Goal: Check status: Check status

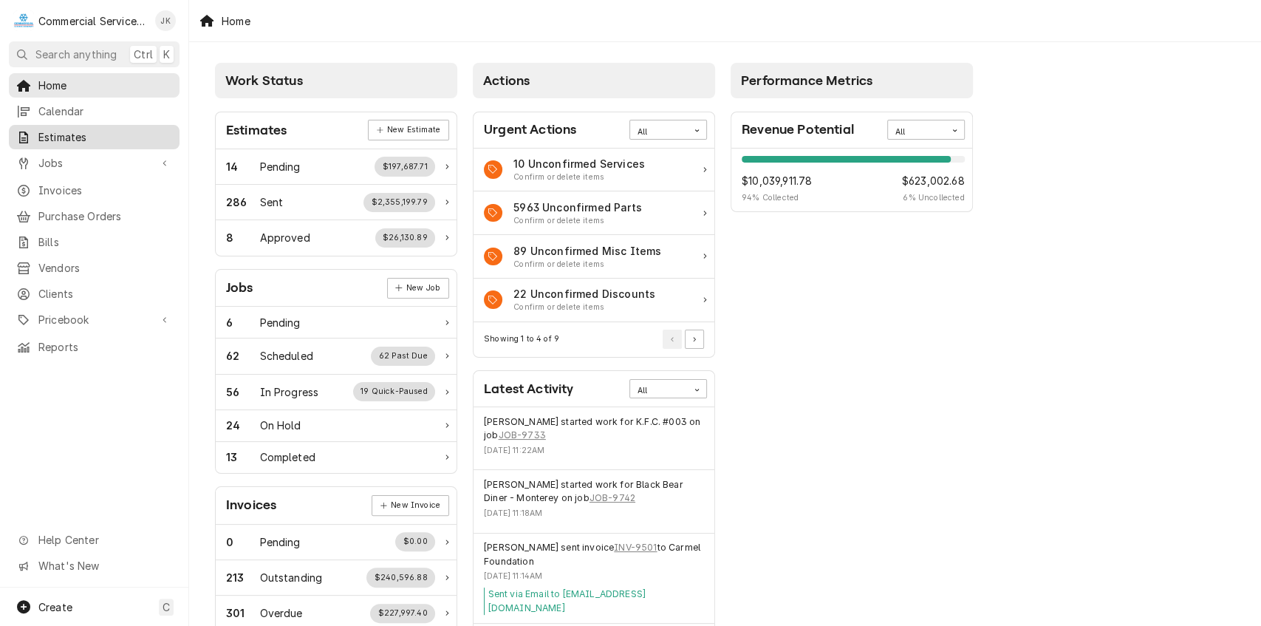
click at [88, 129] on span "Estimates" at bounding box center [105, 137] width 134 height 16
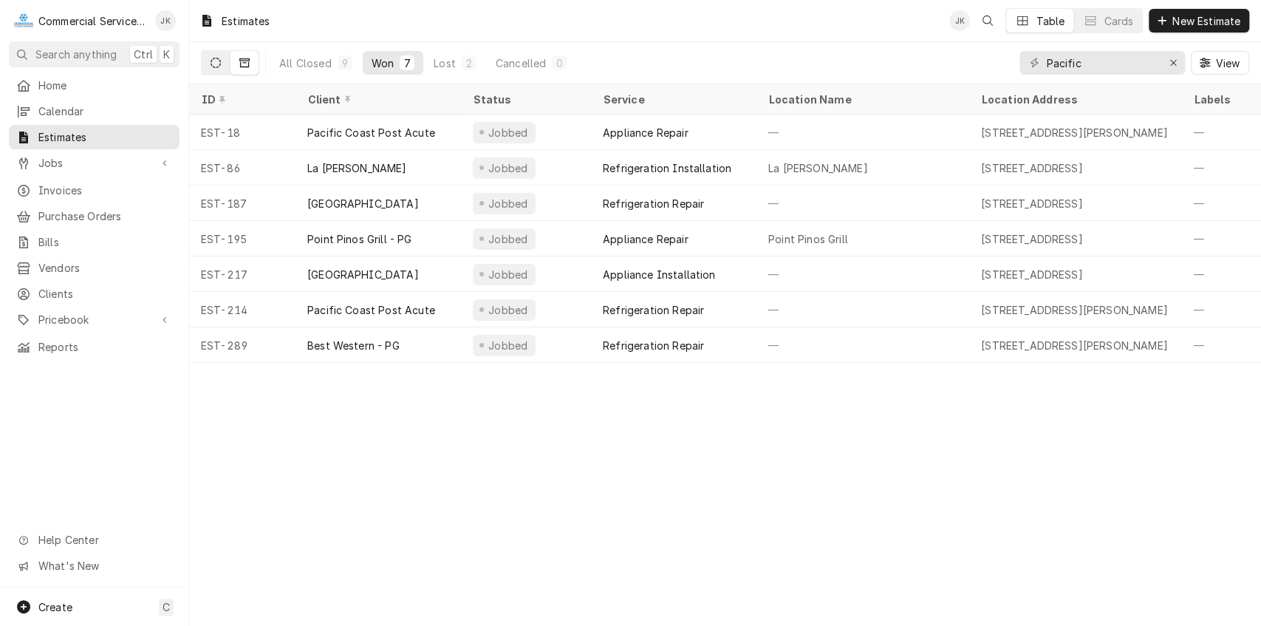
click at [218, 61] on icon "Dynamic Content Wrapper" at bounding box center [216, 63] width 10 height 10
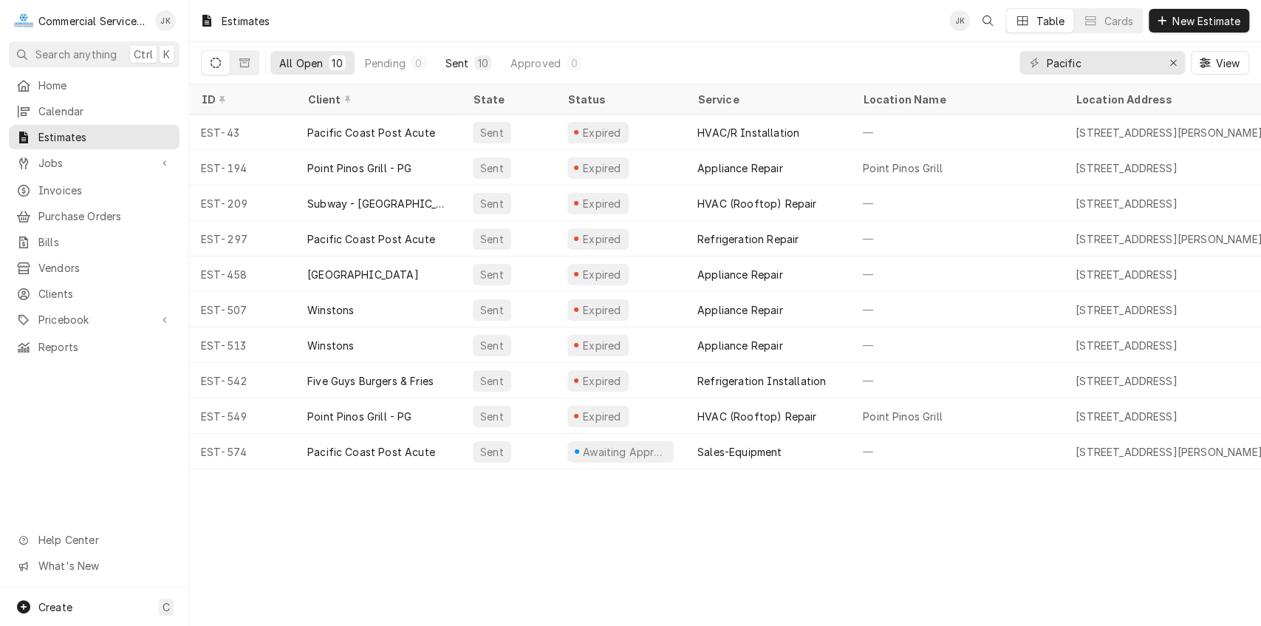
click at [457, 61] on div "Sent" at bounding box center [458, 63] width 24 height 16
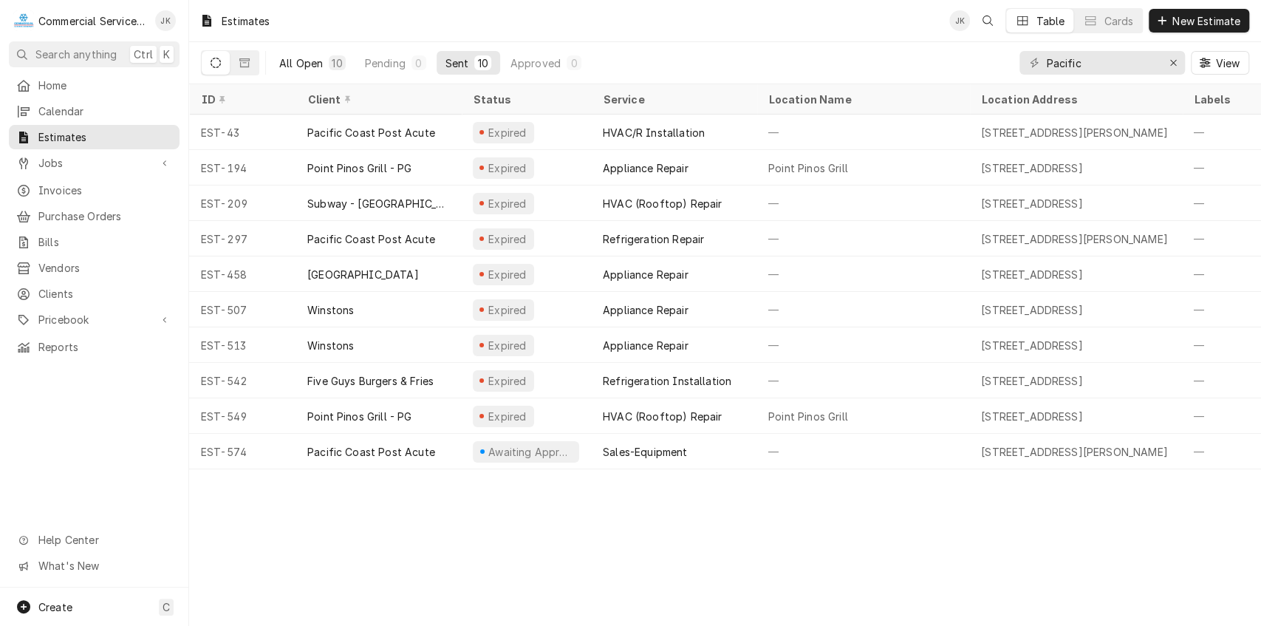
click at [321, 66] on div "All Open" at bounding box center [301, 63] width 44 height 16
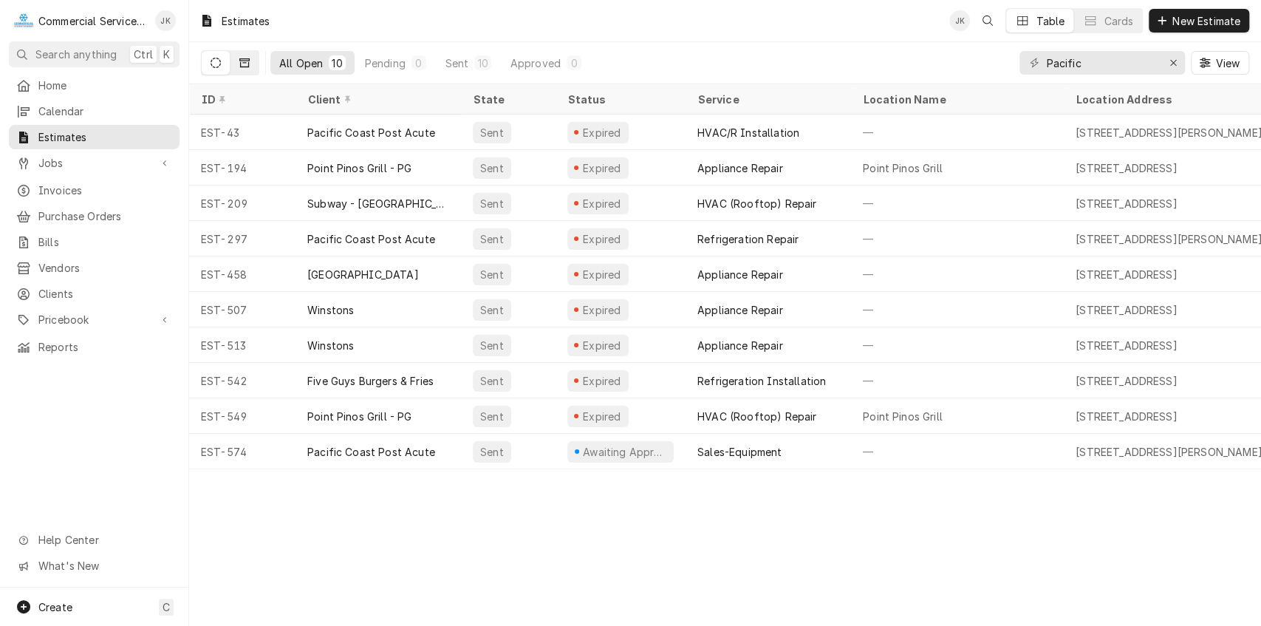
click at [242, 55] on button "Dynamic Content Wrapper" at bounding box center [245, 63] width 28 height 24
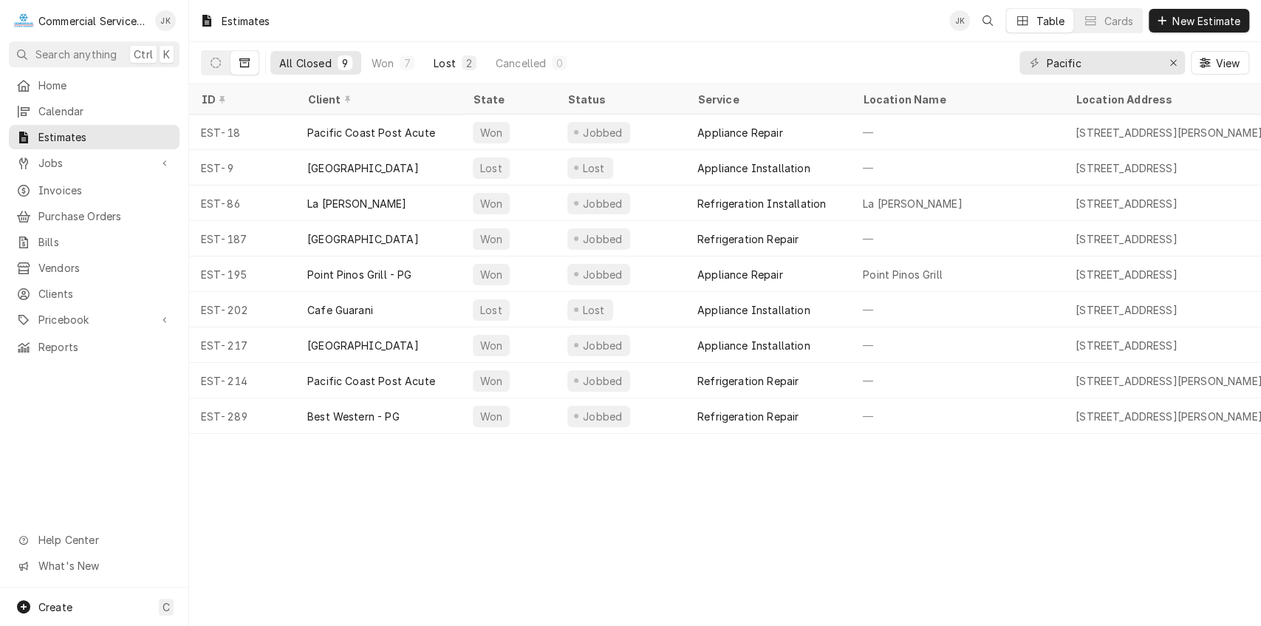
click at [449, 62] on div "Lost" at bounding box center [445, 63] width 22 height 16
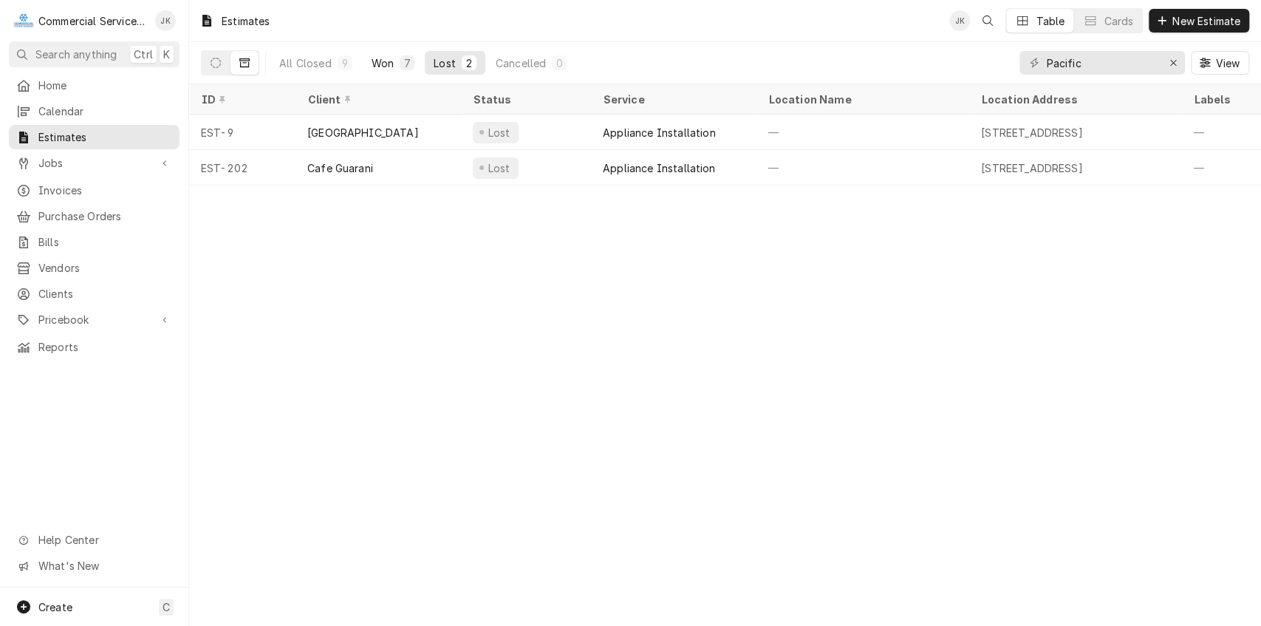
click at [392, 56] on div "Won" at bounding box center [383, 63] width 22 height 16
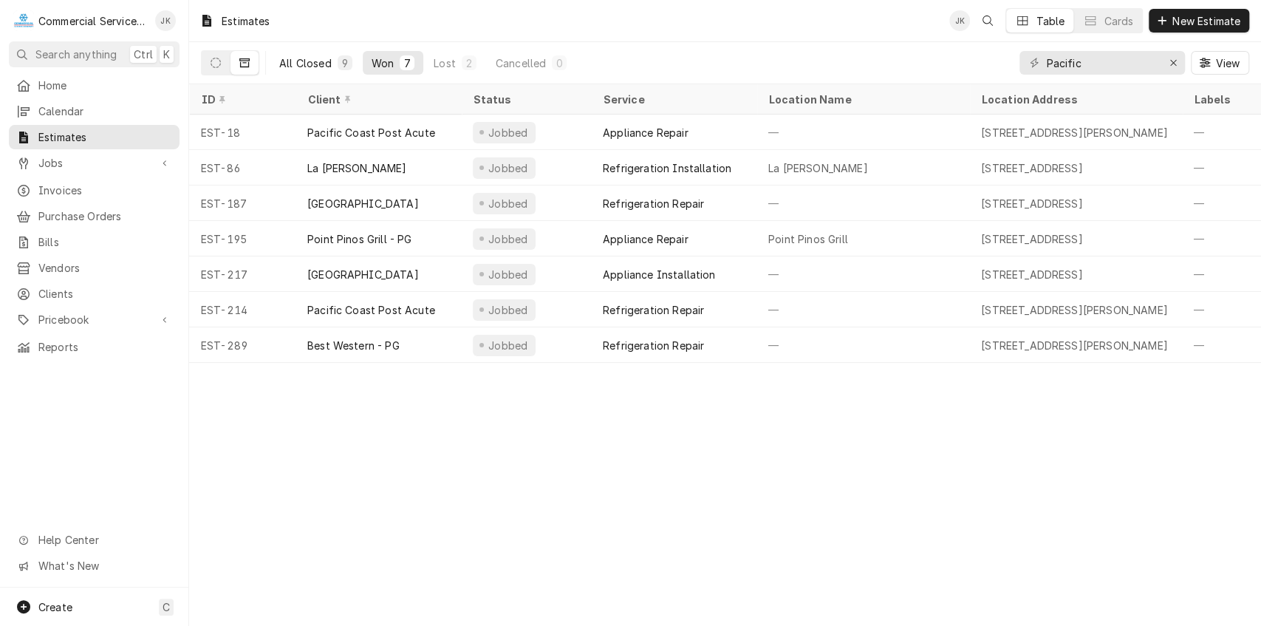
click at [343, 60] on div "9" at bounding box center [345, 63] width 9 height 16
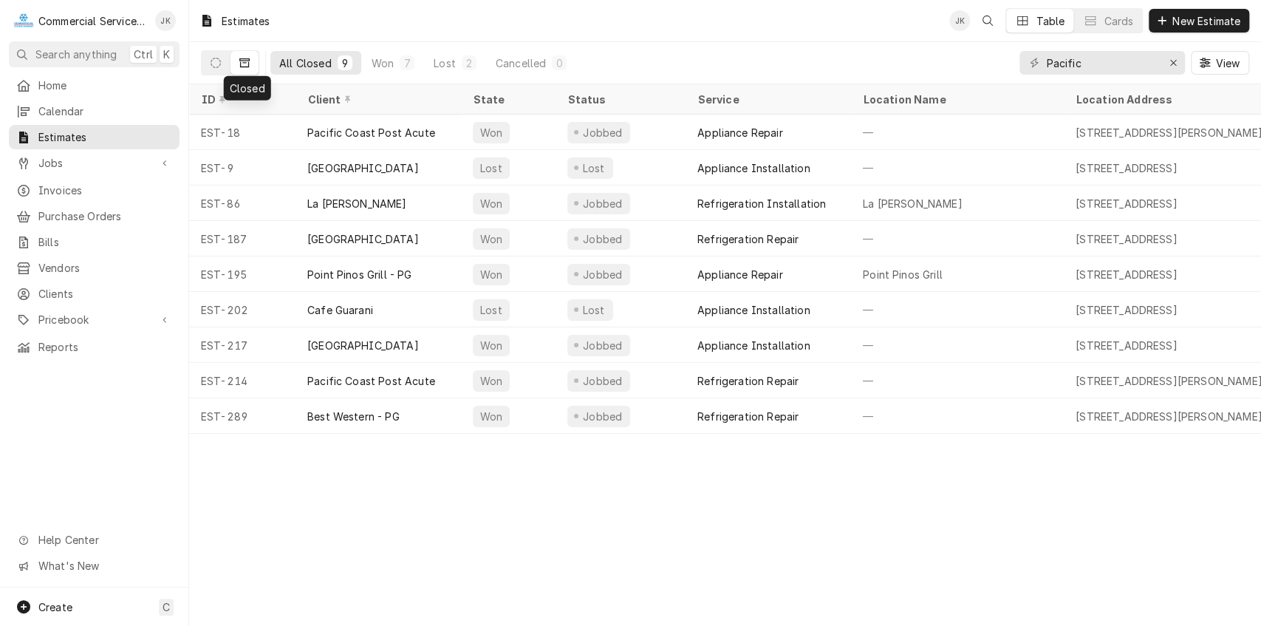
click at [247, 61] on icon "Dynamic Content Wrapper" at bounding box center [244, 62] width 10 height 9
click at [213, 55] on button "Dynamic Content Wrapper" at bounding box center [216, 63] width 28 height 24
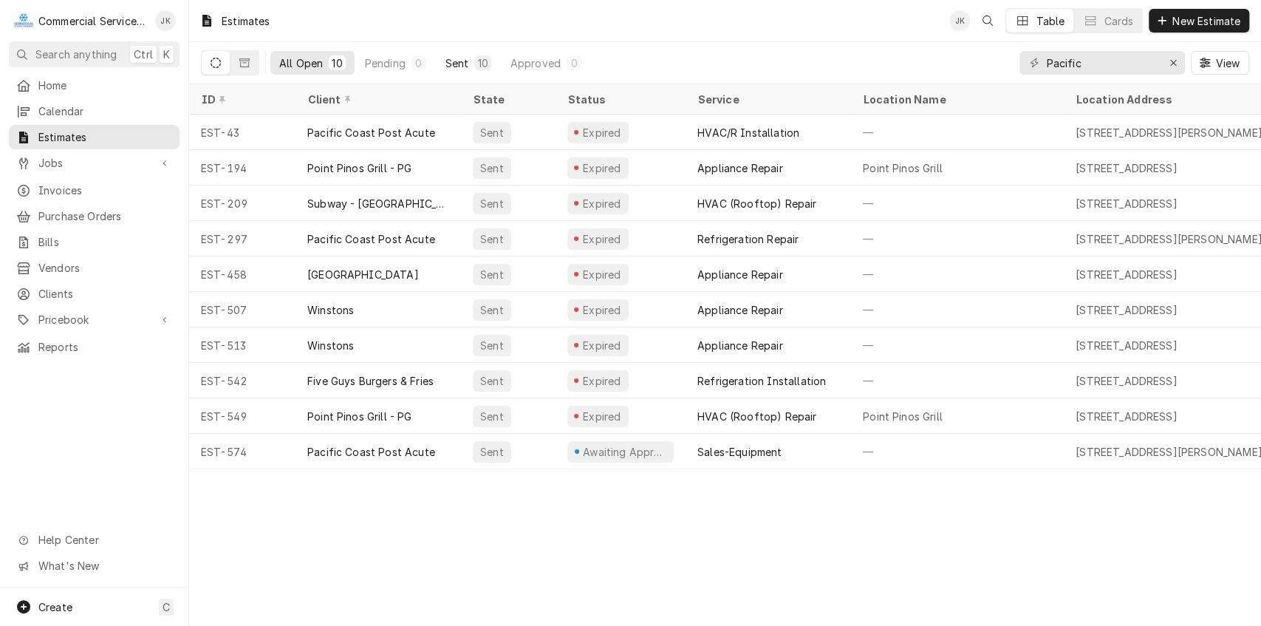
click at [478, 58] on div "10" at bounding box center [482, 63] width 10 height 16
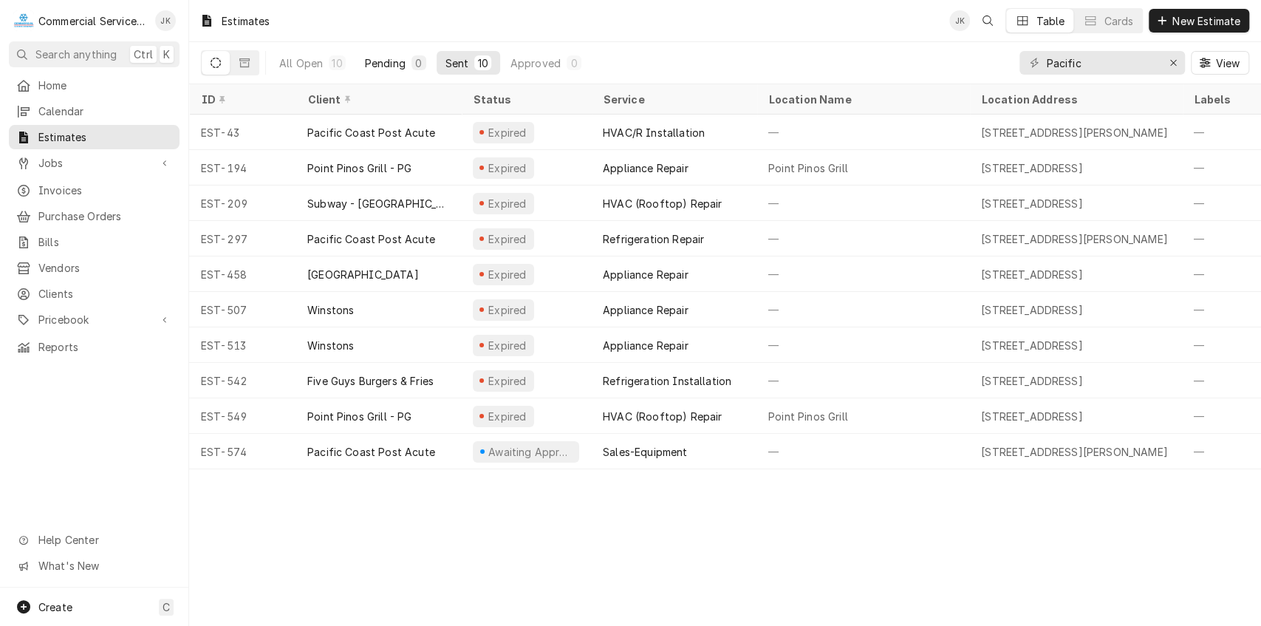
click at [398, 55] on div "Pending" at bounding box center [385, 63] width 41 height 16
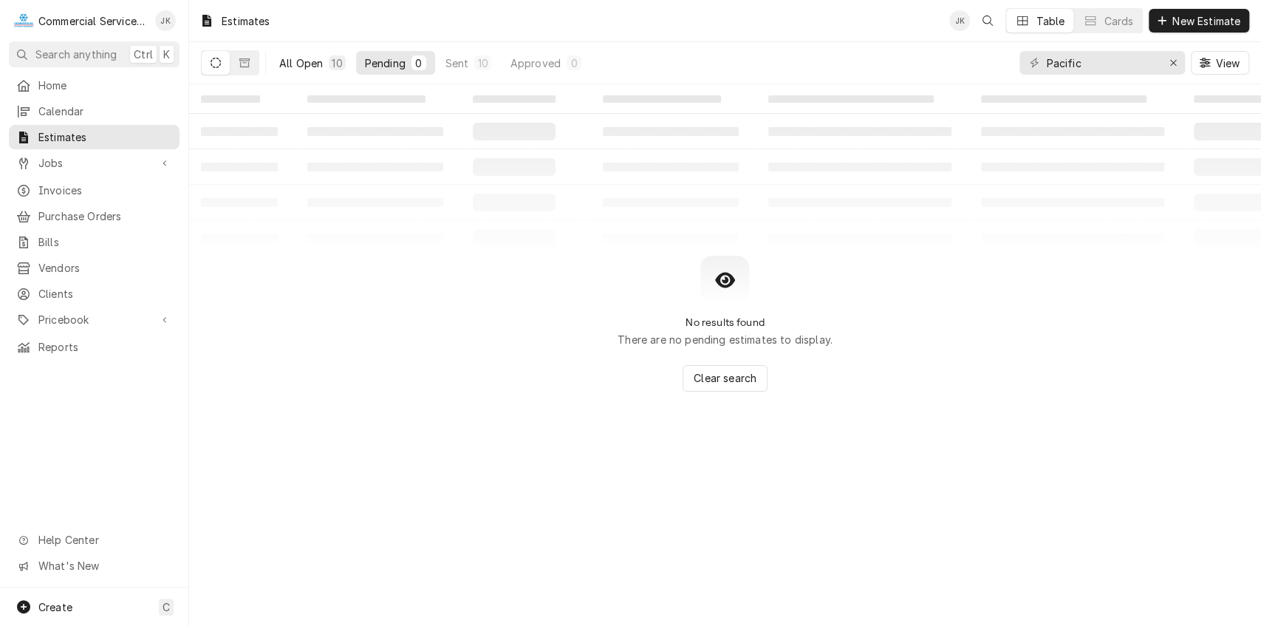
click at [332, 58] on div "10" at bounding box center [337, 63] width 10 height 16
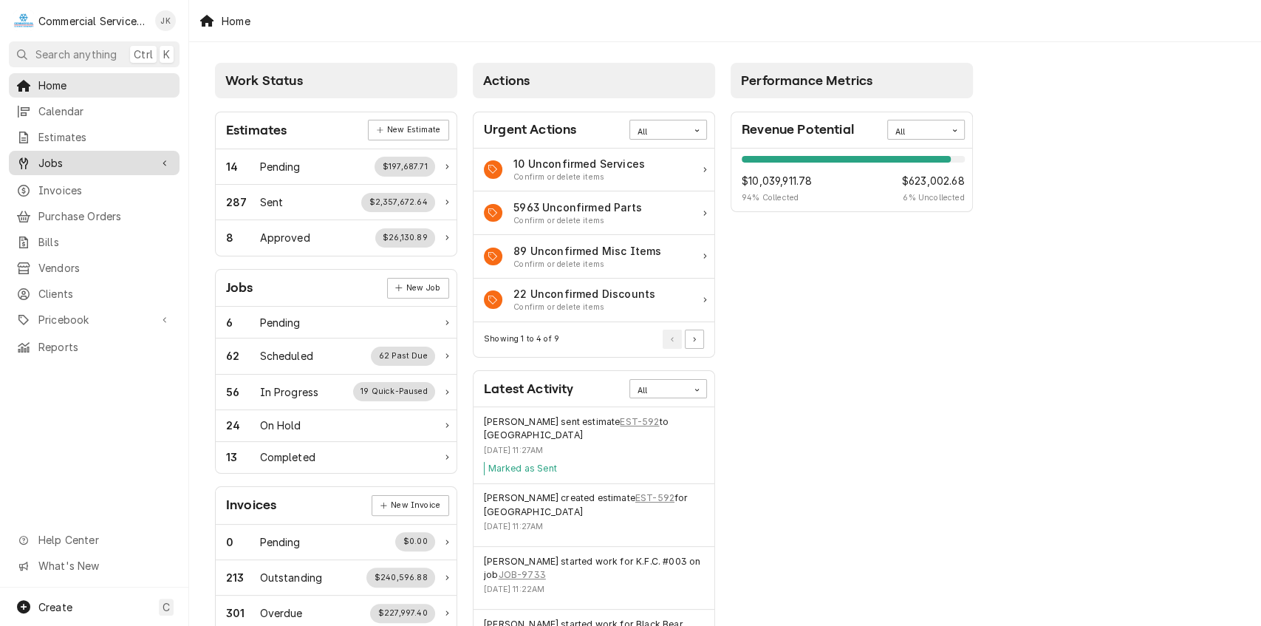
click at [95, 156] on span "Jobs" at bounding box center [94, 163] width 112 height 16
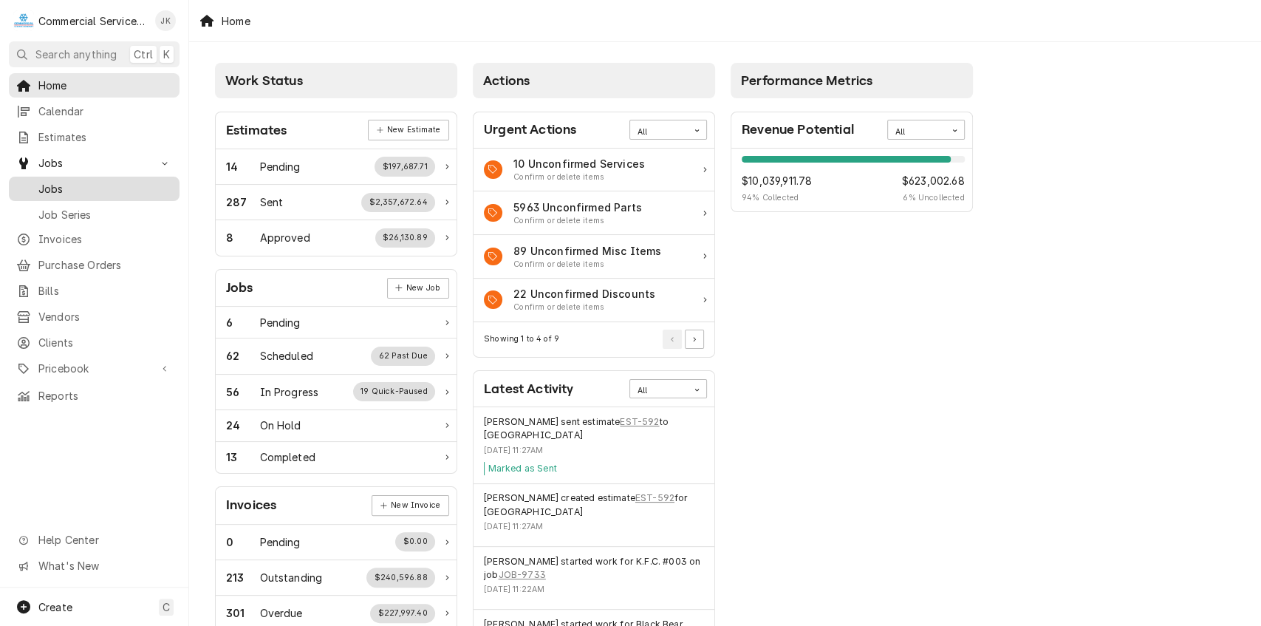
click at [80, 185] on span "Jobs" at bounding box center [105, 189] width 134 height 16
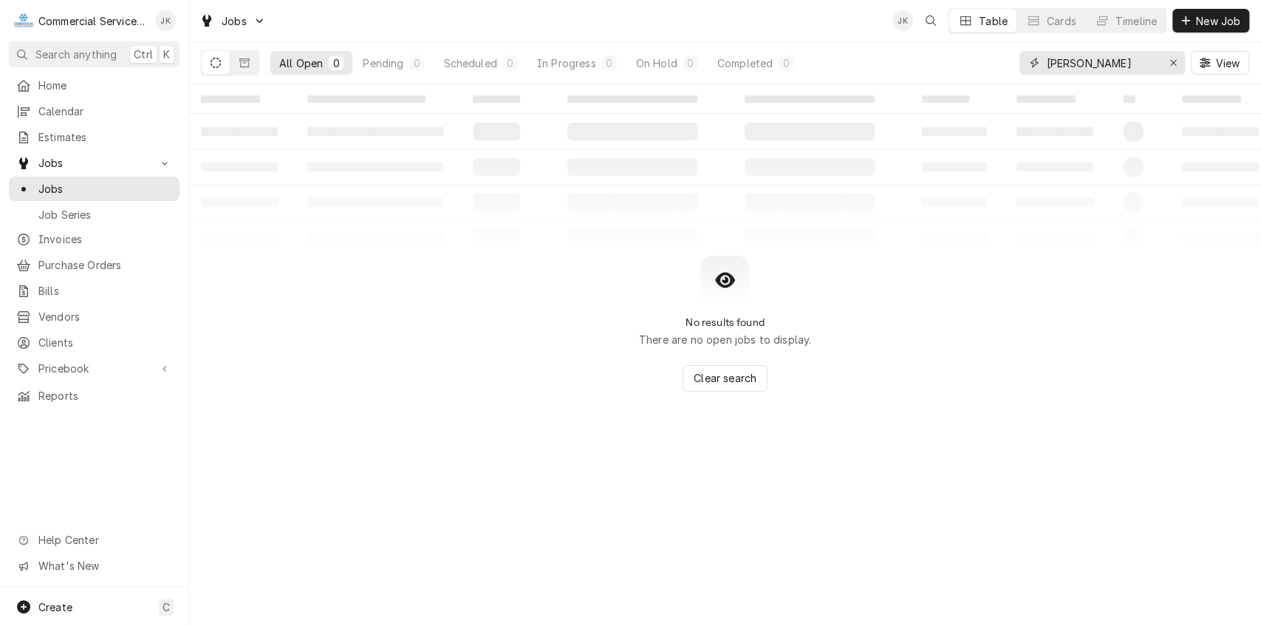
click at [1113, 59] on input "Matt Presser" at bounding box center [1101, 63] width 111 height 24
type input "M"
click at [1104, 62] on input "Chilis Bar &grill" at bounding box center [1101, 63] width 111 height 24
click at [1138, 60] on input "Chilis Bar & grill" at bounding box center [1101, 63] width 111 height 24
click at [245, 61] on icon "Dynamic Content Wrapper" at bounding box center [244, 63] width 10 height 10
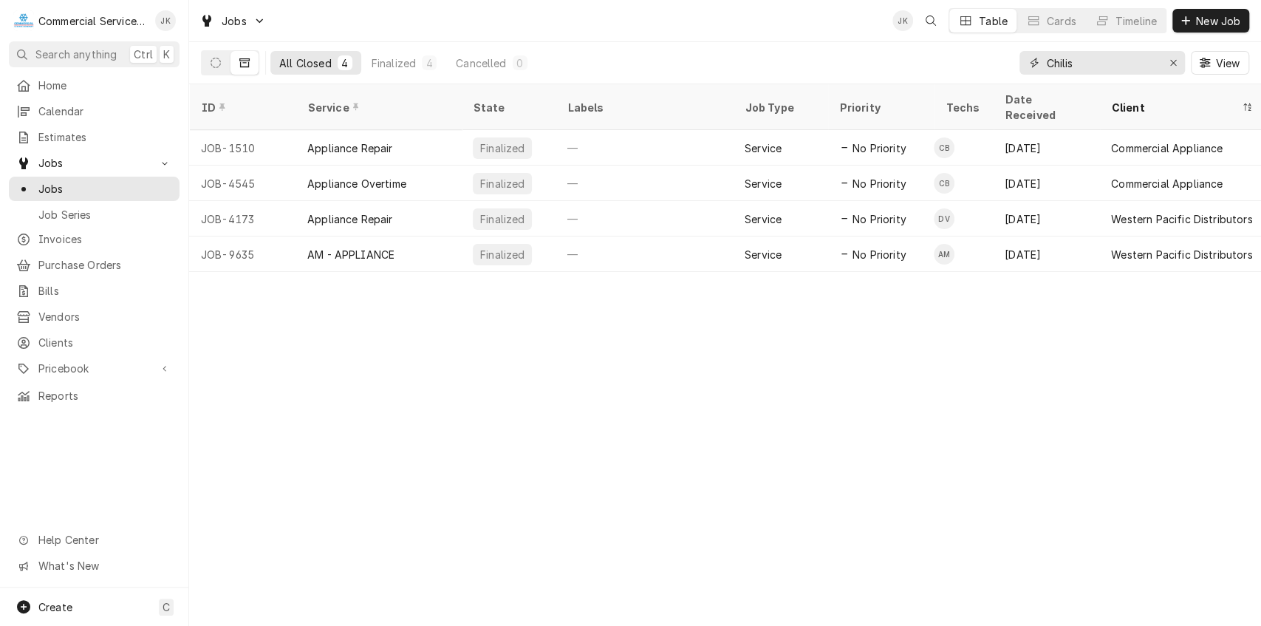
click at [1100, 59] on input "Chilis" at bounding box center [1101, 63] width 111 height 24
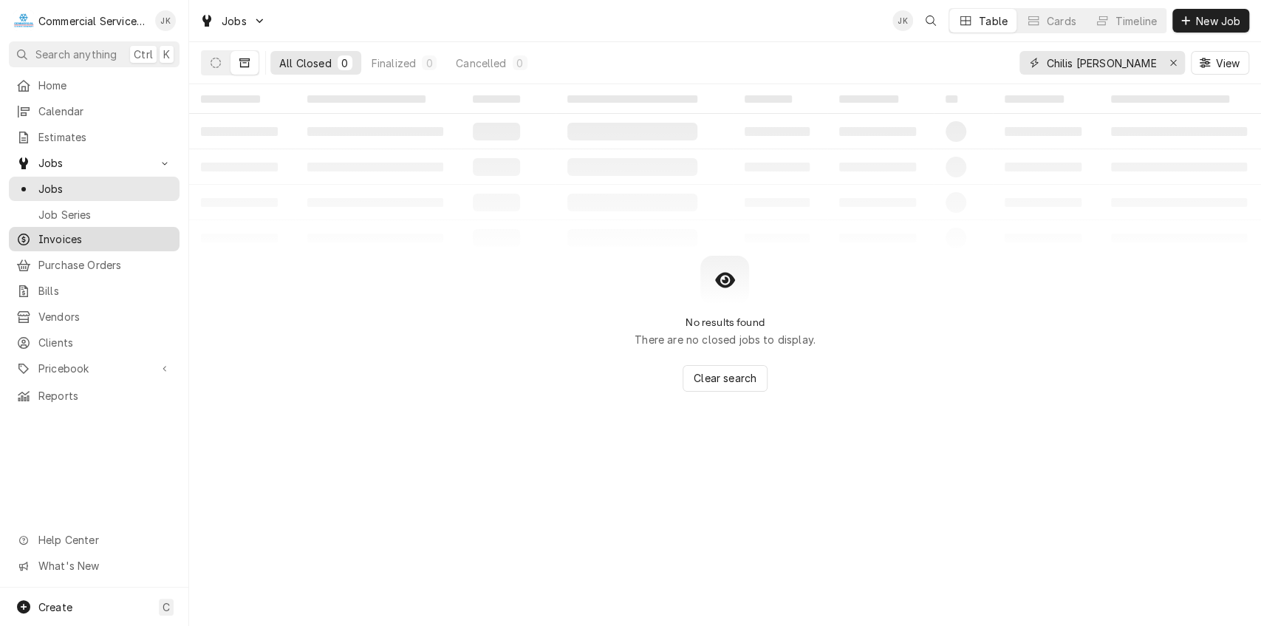
type input "Chilis Morgan Hill"
click at [75, 235] on span "Invoices" at bounding box center [105, 239] width 134 height 16
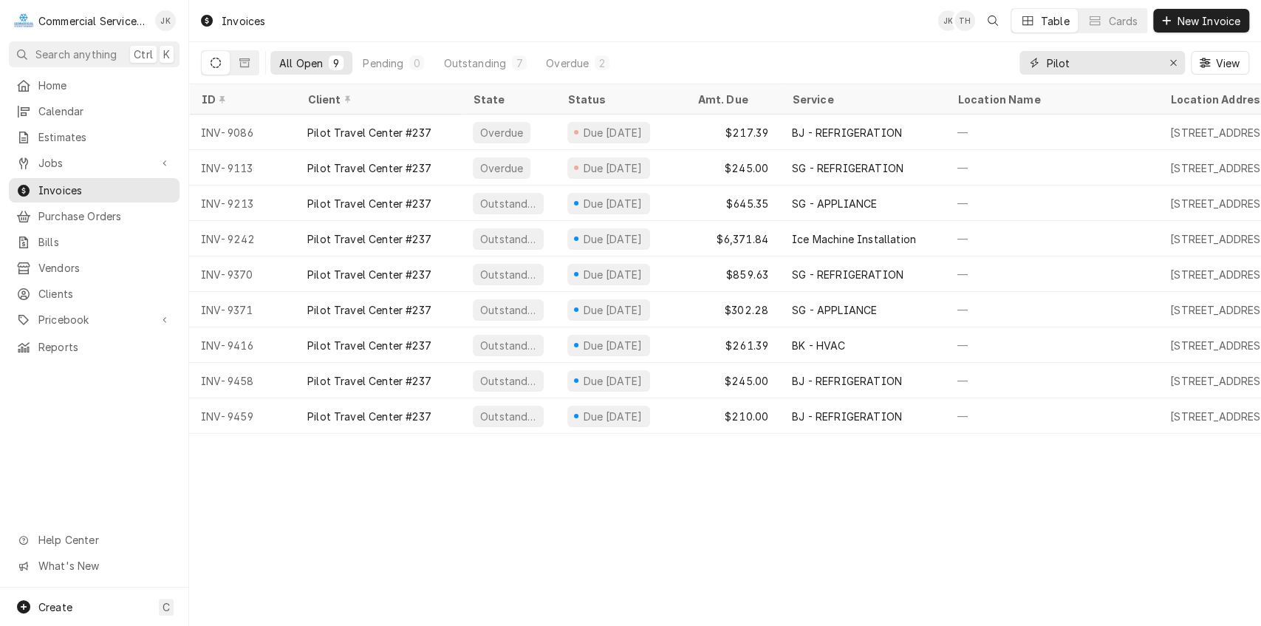
click at [1086, 63] on input "Pilot" at bounding box center [1101, 63] width 111 height 24
type input "P"
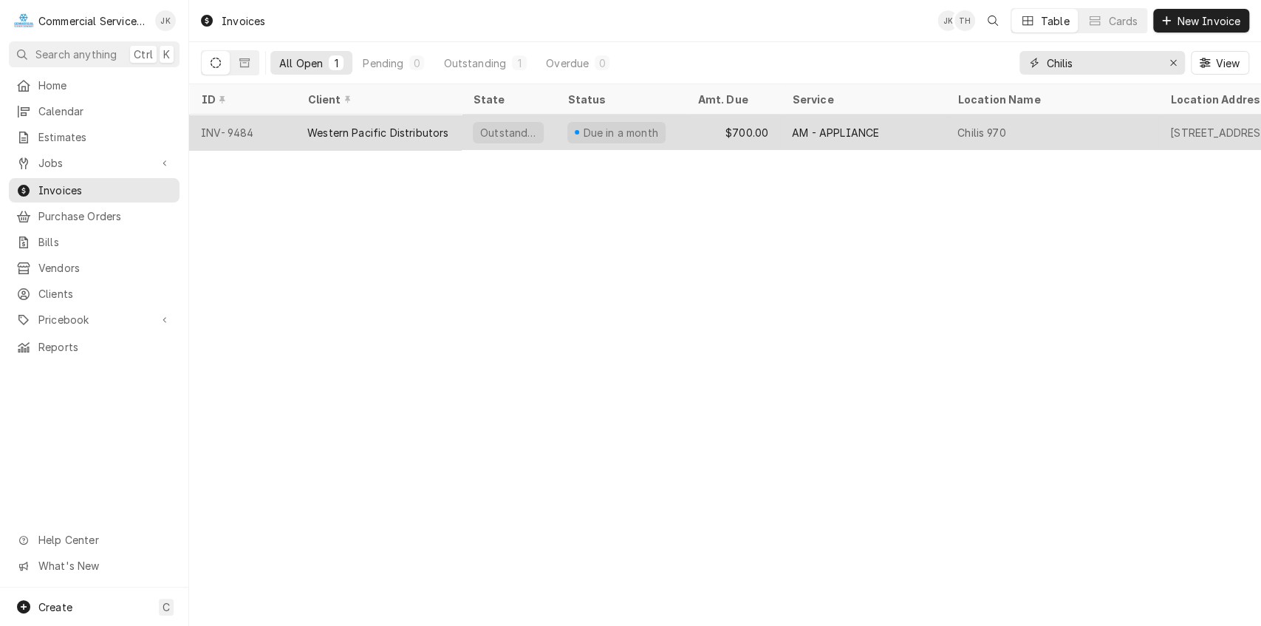
type input "Chilis"
click at [995, 126] on div "Chilis 970" at bounding box center [982, 133] width 49 height 16
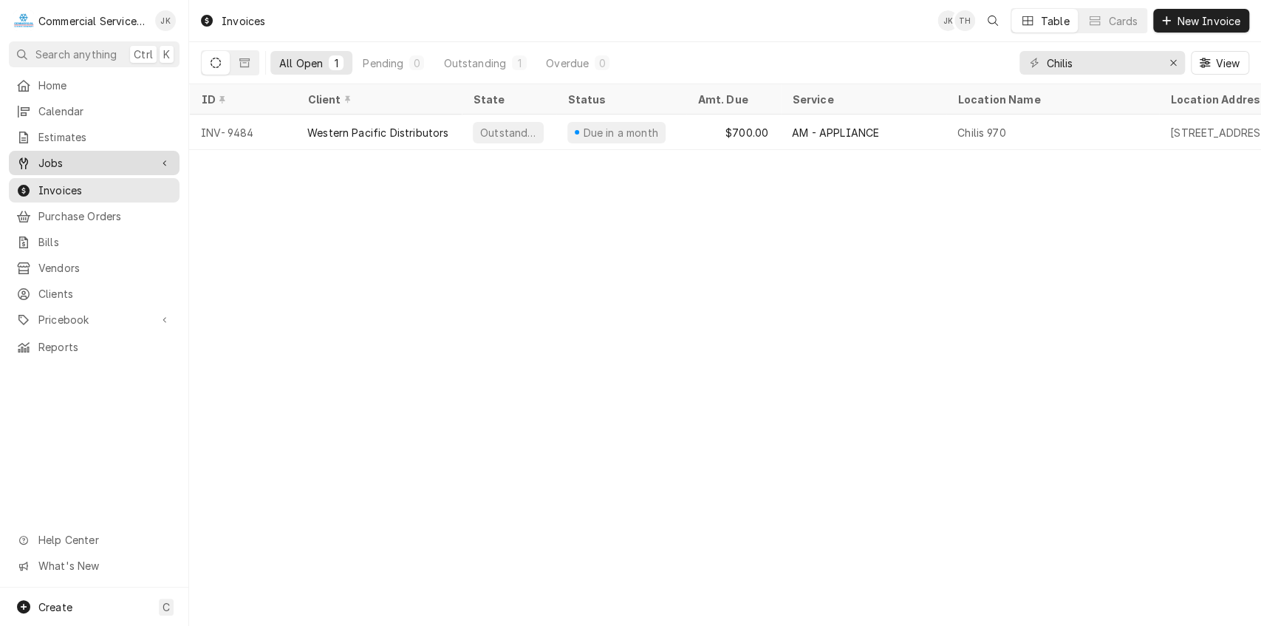
click at [98, 155] on span "Jobs" at bounding box center [94, 163] width 112 height 16
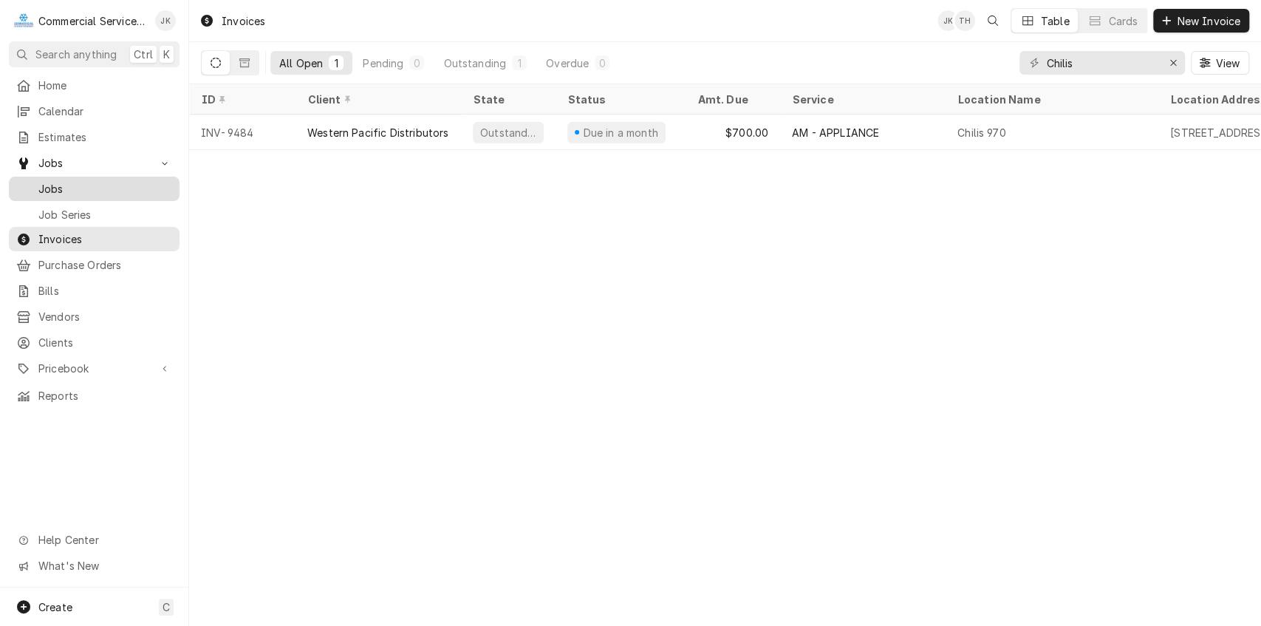
click at [86, 182] on span "Jobs" at bounding box center [105, 189] width 134 height 16
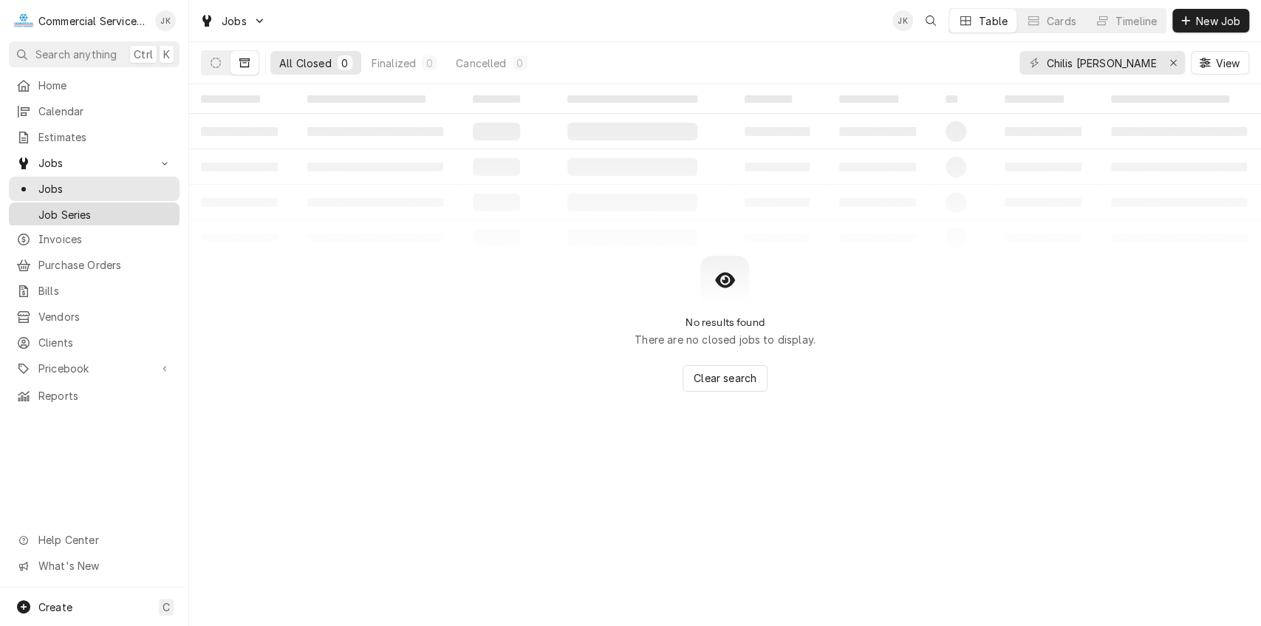
click at [84, 207] on span "Job Series" at bounding box center [105, 215] width 134 height 16
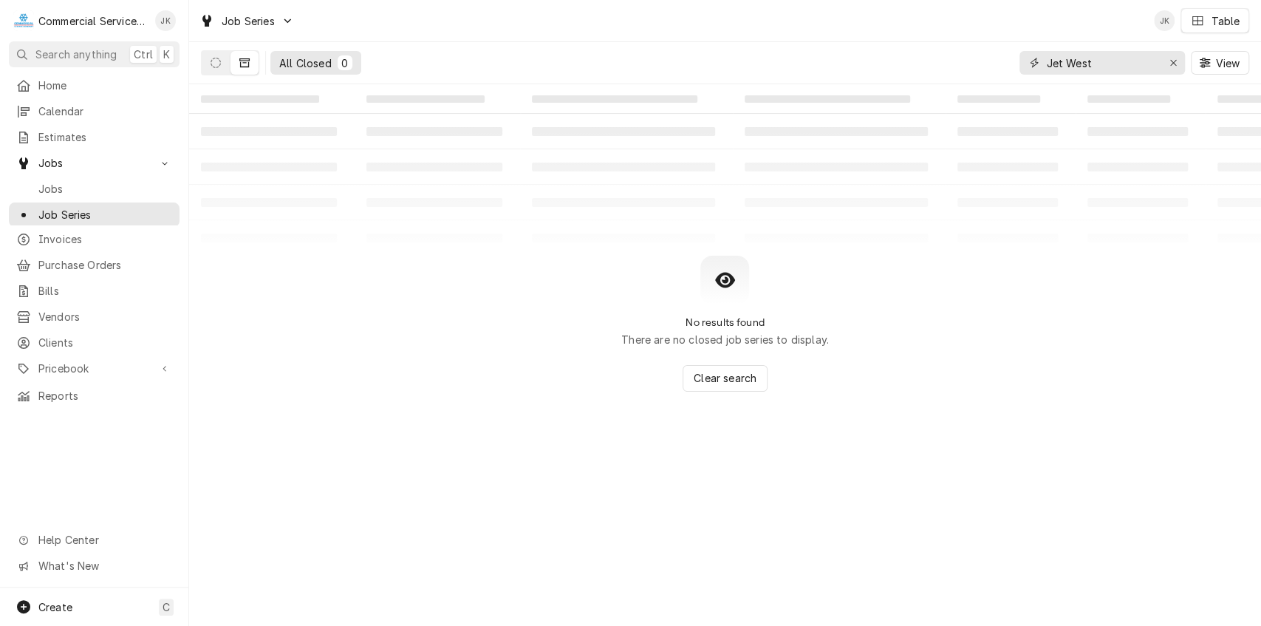
click at [1148, 58] on input "Jet West" at bounding box center [1101, 63] width 111 height 24
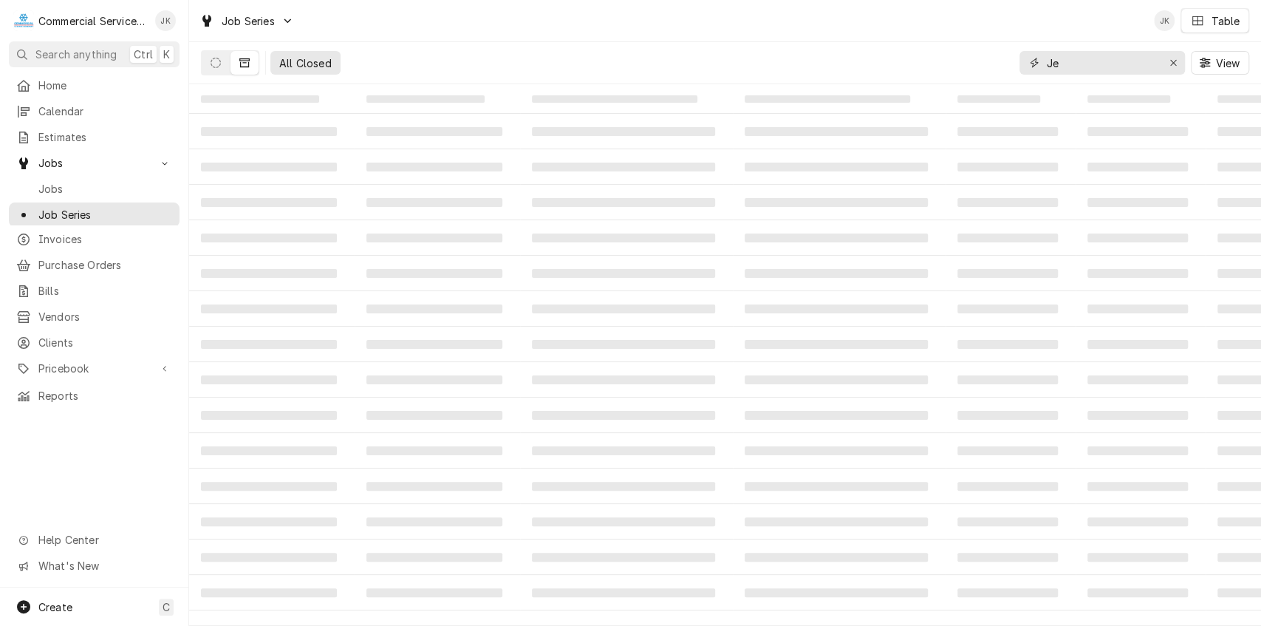
type input "J"
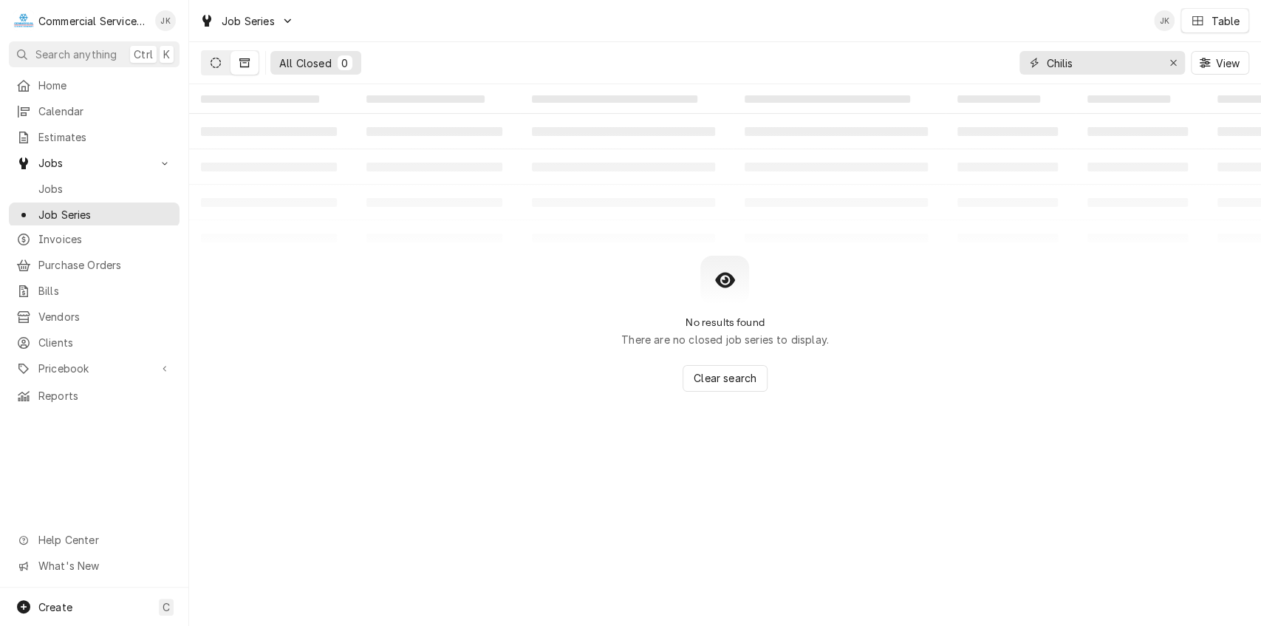
type input "Chilis"
click at [213, 62] on icon "Dynamic Content Wrapper" at bounding box center [216, 63] width 10 height 10
click at [256, 59] on button "Dynamic Content Wrapper" at bounding box center [245, 63] width 28 height 24
click at [84, 177] on link "Jobs" at bounding box center [94, 189] width 171 height 24
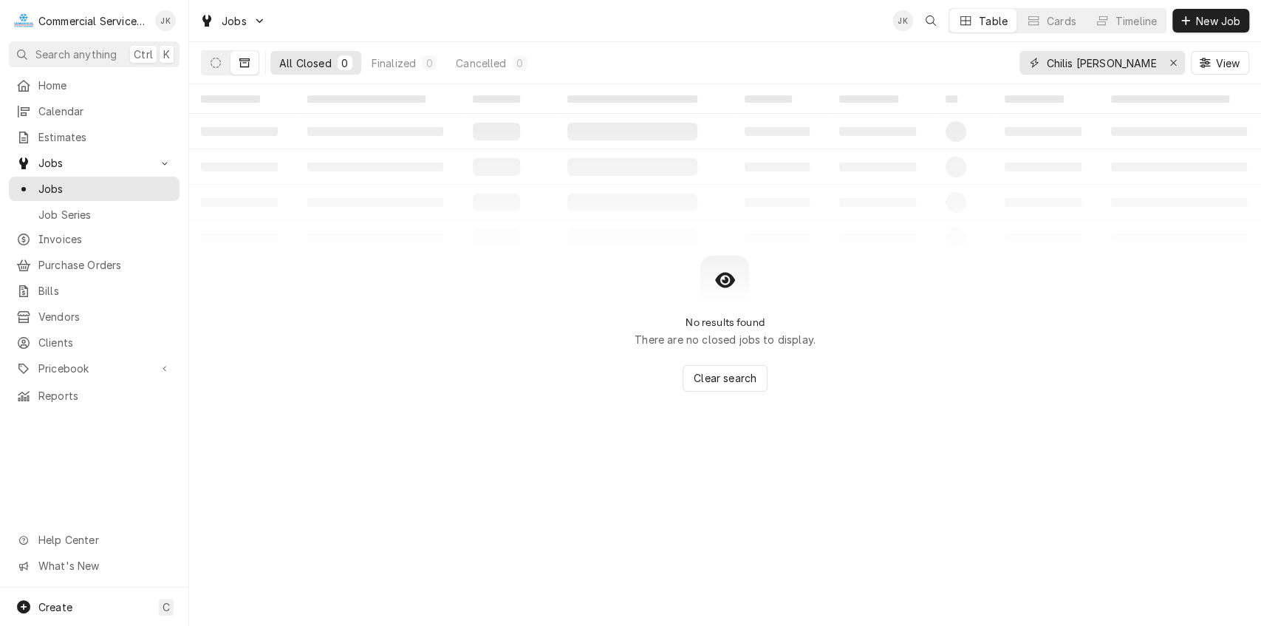
click at [1140, 61] on input "Chilis [PERSON_NAME] [PERSON_NAME]" at bounding box center [1101, 63] width 111 height 24
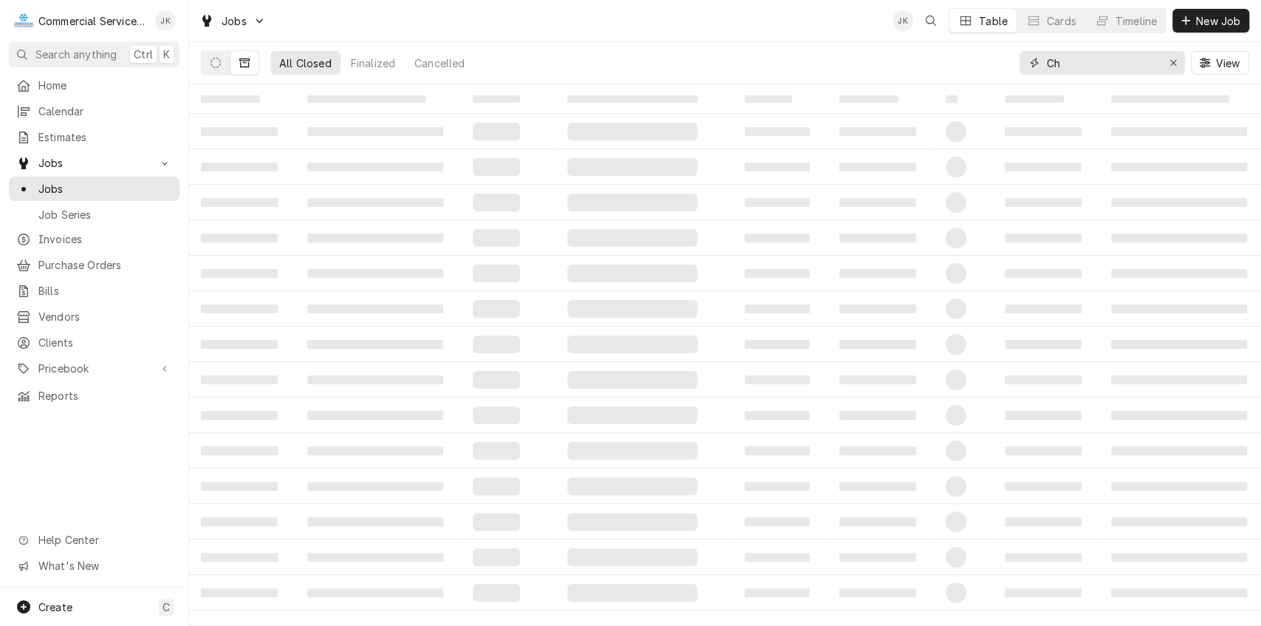
type input "C"
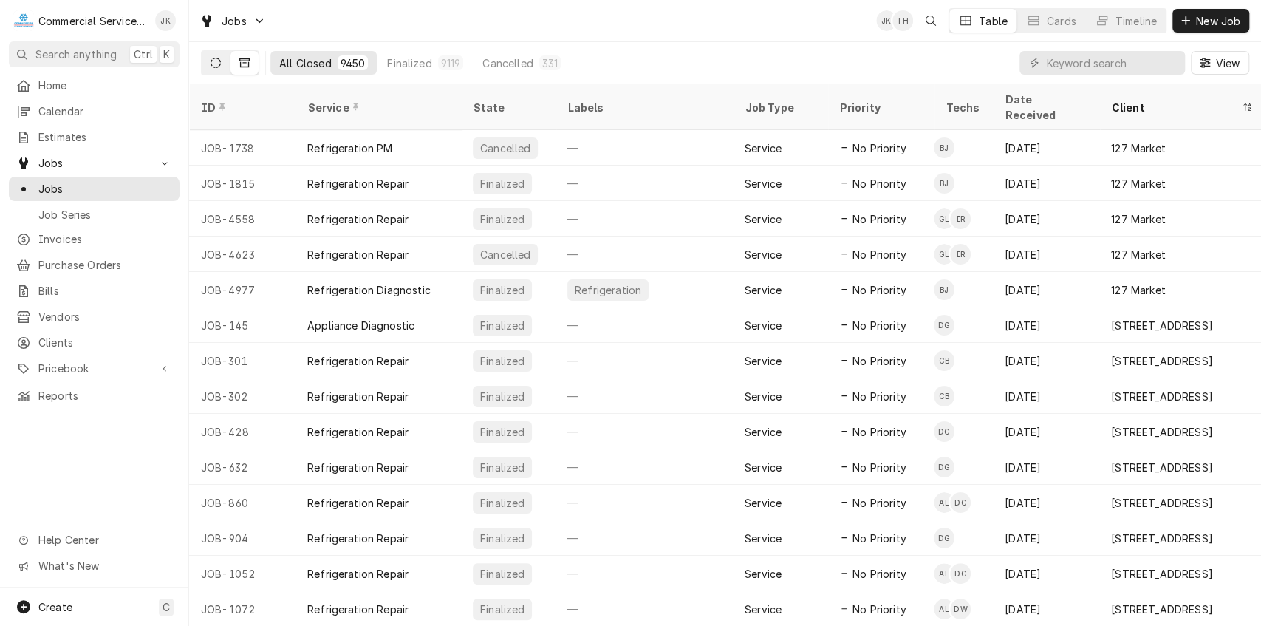
click at [220, 61] on icon "Dynamic Content Wrapper" at bounding box center [216, 63] width 10 height 10
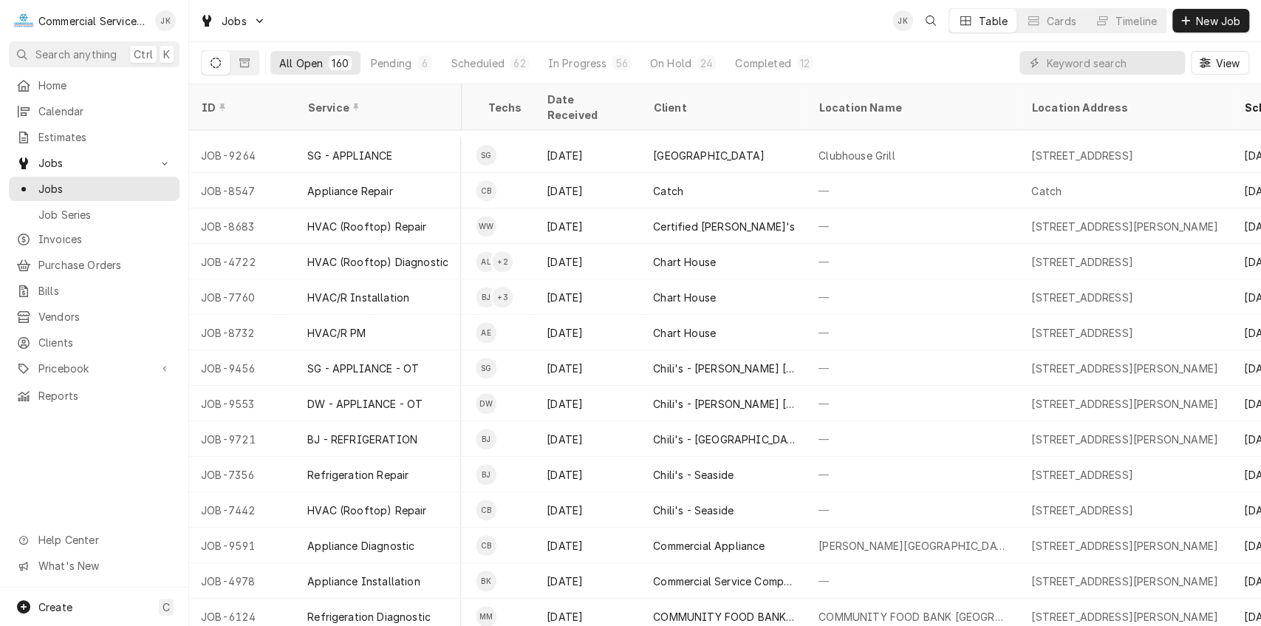
scroll to position [822, 636]
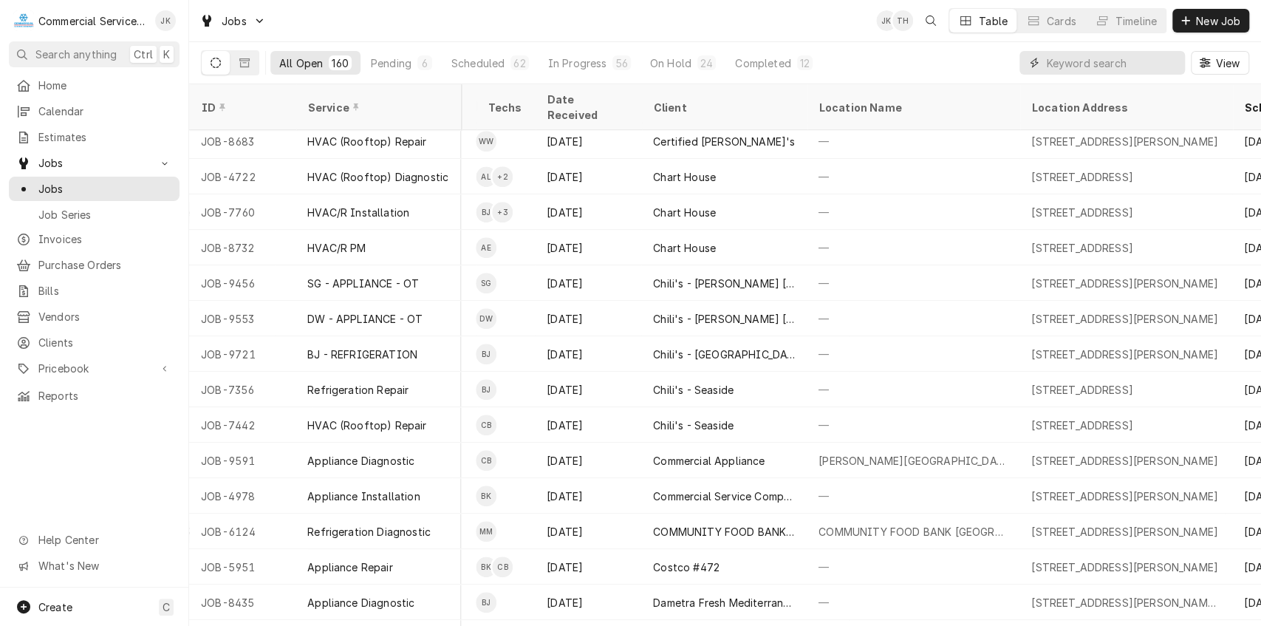
click at [1132, 66] on input "Dynamic Content Wrapper" at bounding box center [1112, 63] width 132 height 24
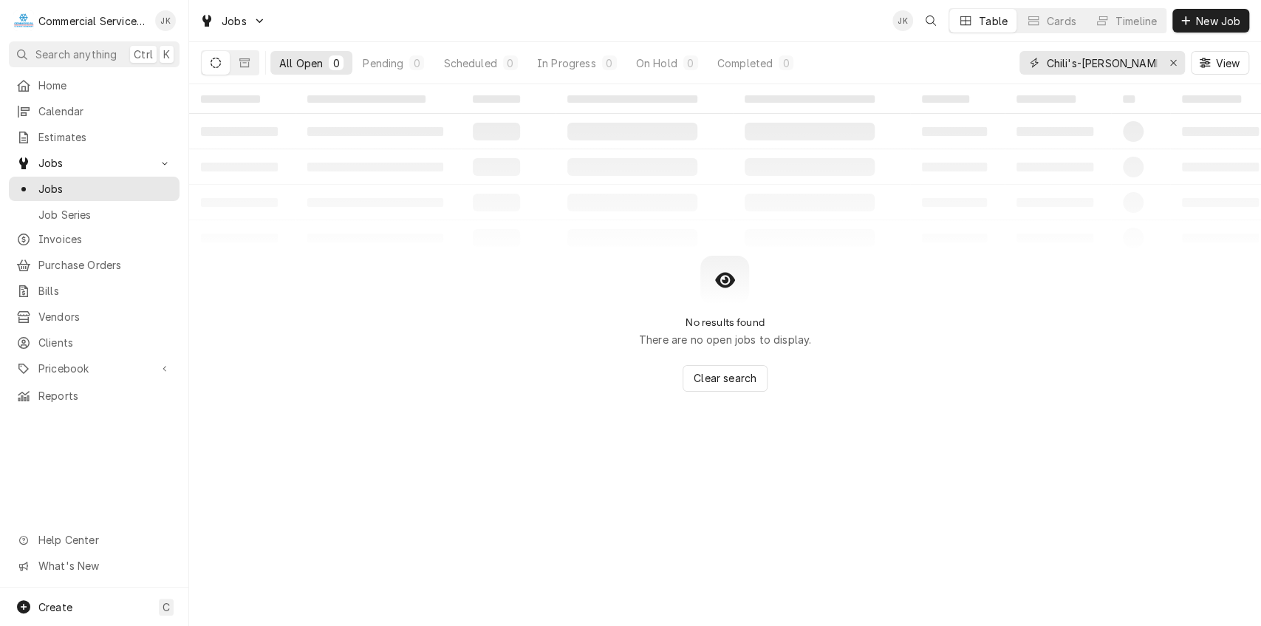
type input "Chili's-Morgan Hill"
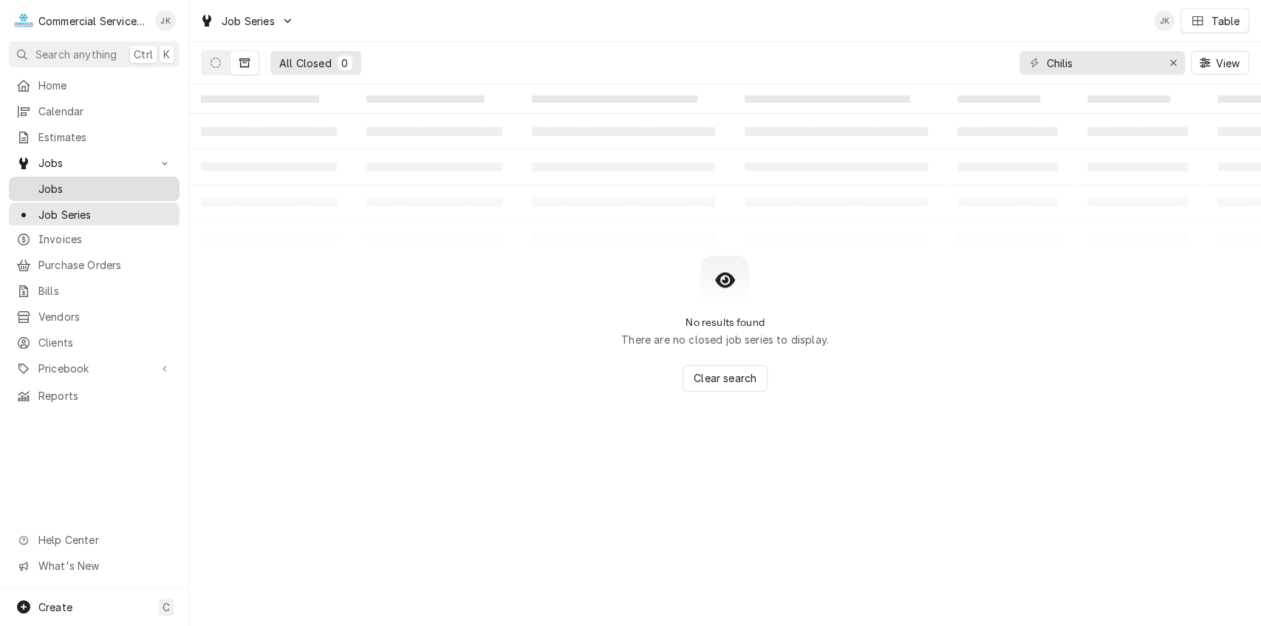
click at [67, 185] on span "Jobs" at bounding box center [105, 189] width 134 height 16
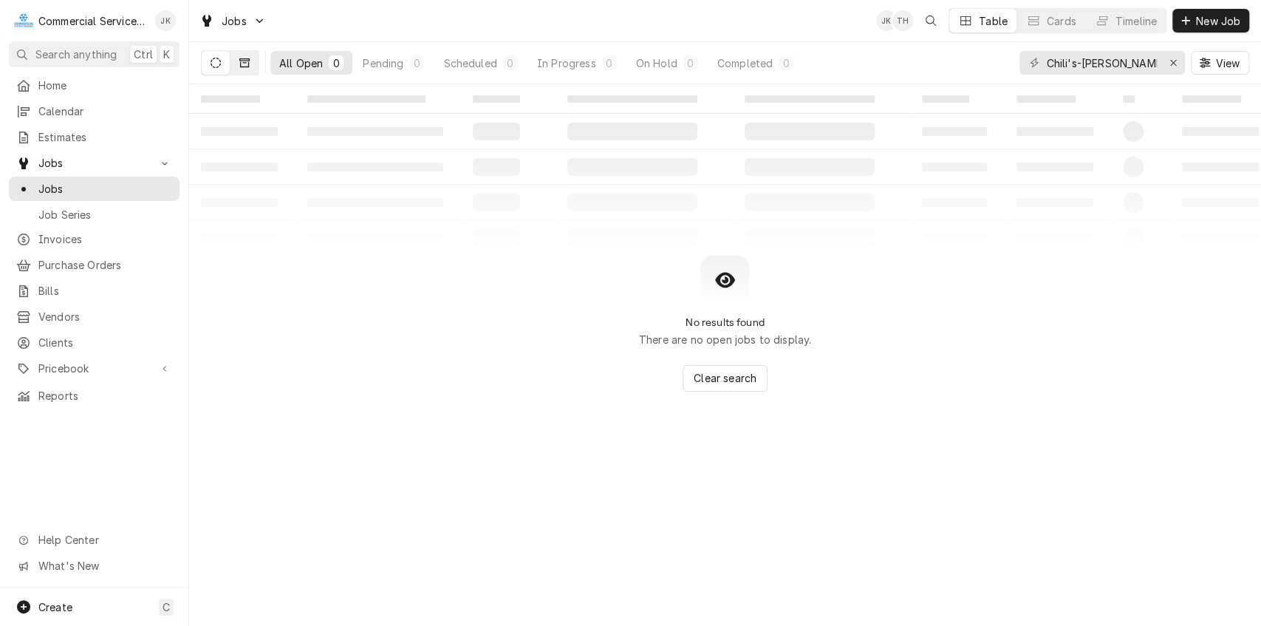
click at [237, 59] on button "Dynamic Content Wrapper" at bounding box center [245, 63] width 28 height 24
click at [211, 55] on button "Dynamic Content Wrapper" at bounding box center [216, 63] width 28 height 24
click at [1159, 58] on div "Chili's-Morgan Hill" at bounding box center [1103, 63] width 166 height 24
click at [50, 155] on span "Jobs" at bounding box center [94, 163] width 112 height 16
click at [1145, 55] on input "Chili's-Morgan Hill" at bounding box center [1101, 63] width 111 height 24
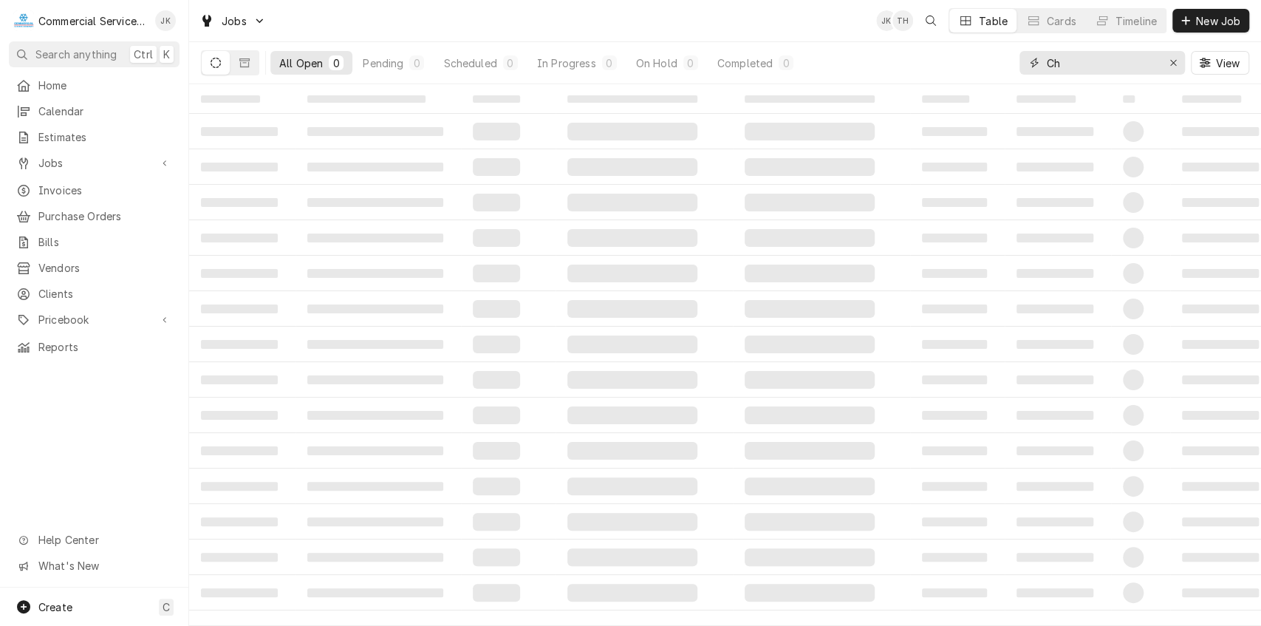
type input "C"
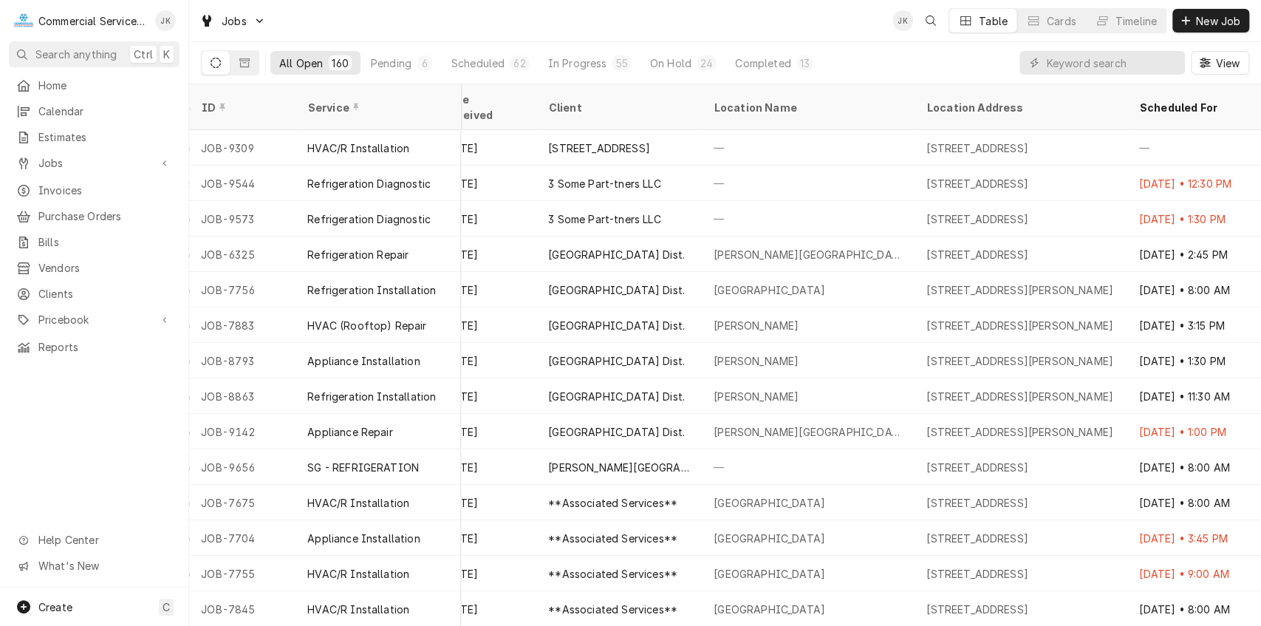
scroll to position [0, 752]
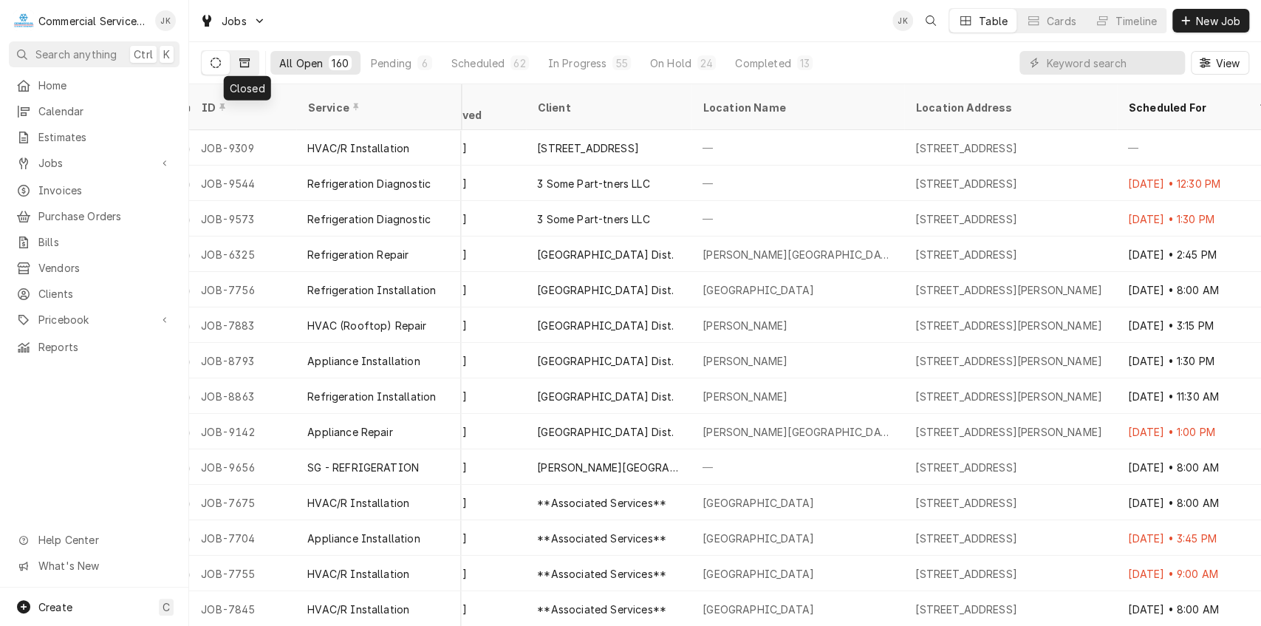
click at [242, 62] on icon "Dynamic Content Wrapper" at bounding box center [244, 63] width 10 height 10
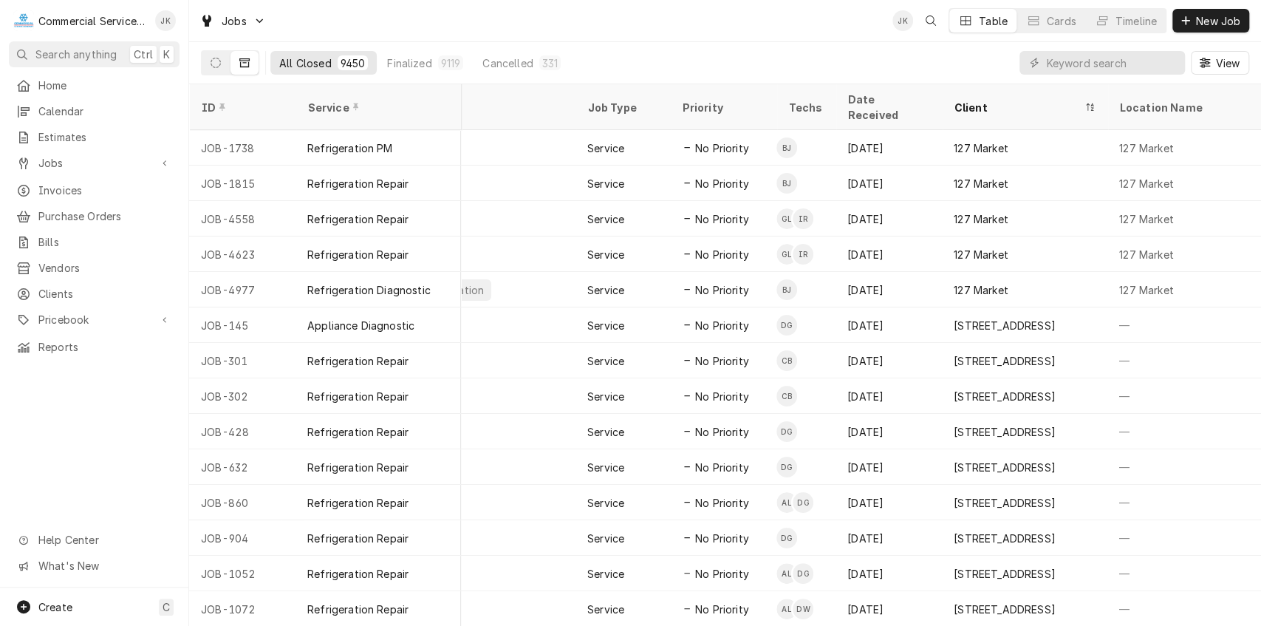
scroll to position [0, 193]
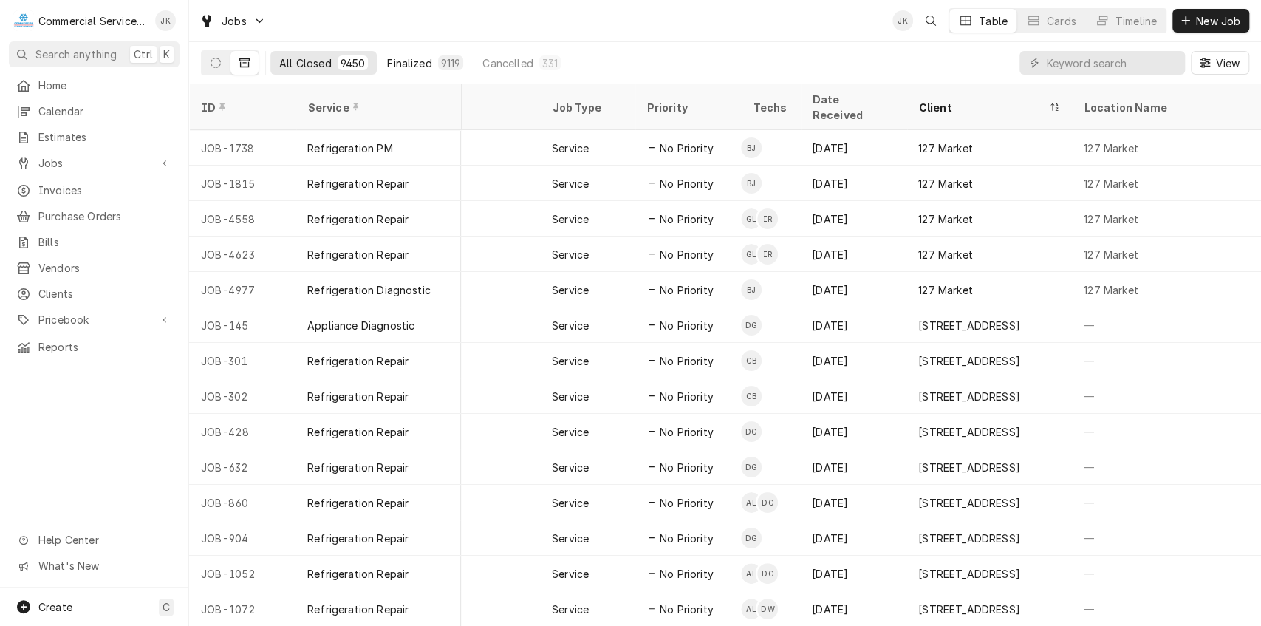
click at [451, 57] on div "9119" at bounding box center [451, 63] width 20 height 16
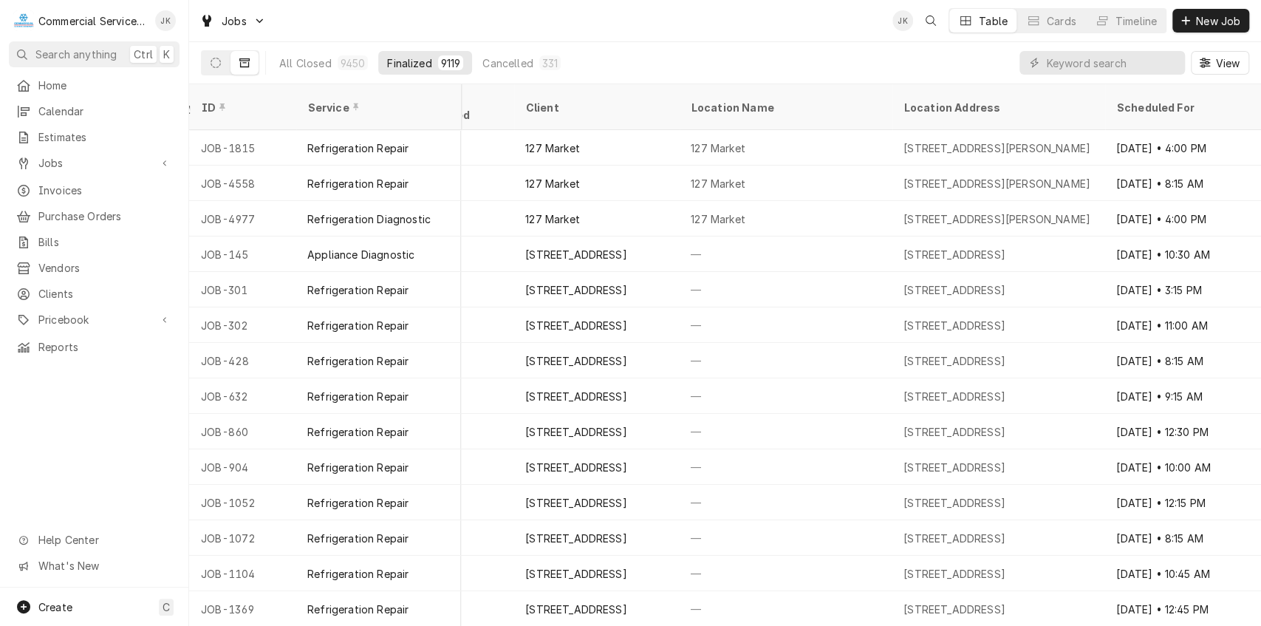
scroll to position [0, 488]
click at [56, 160] on span "Jobs" at bounding box center [94, 163] width 112 height 16
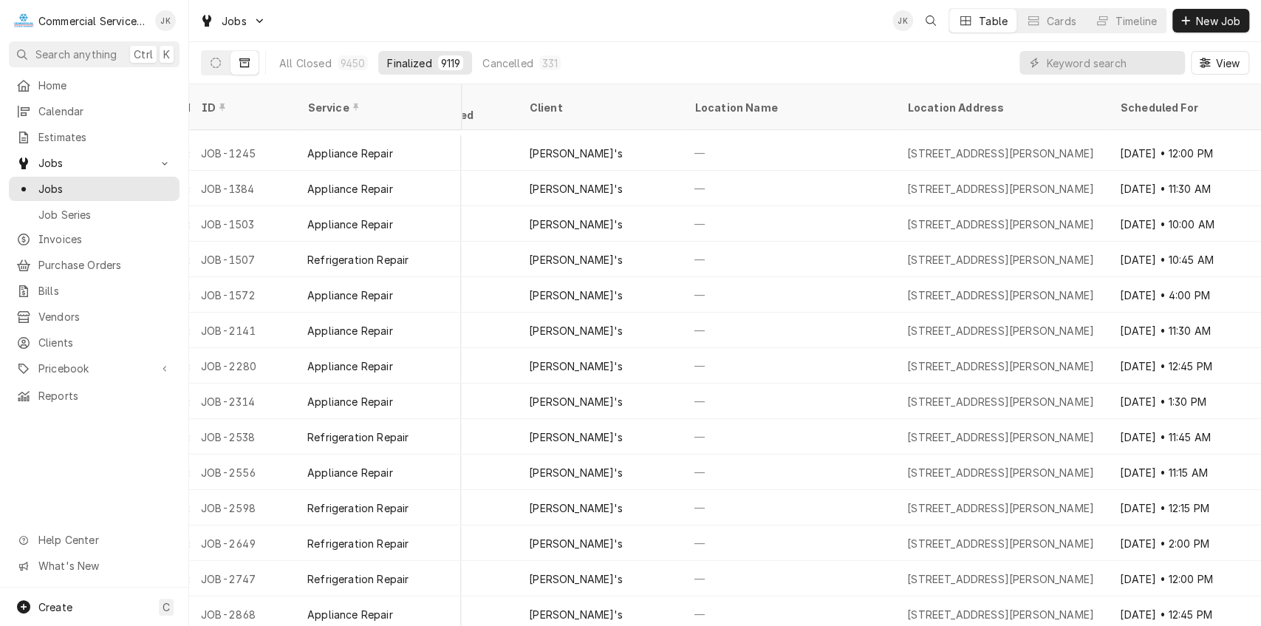
scroll to position [4028, 488]
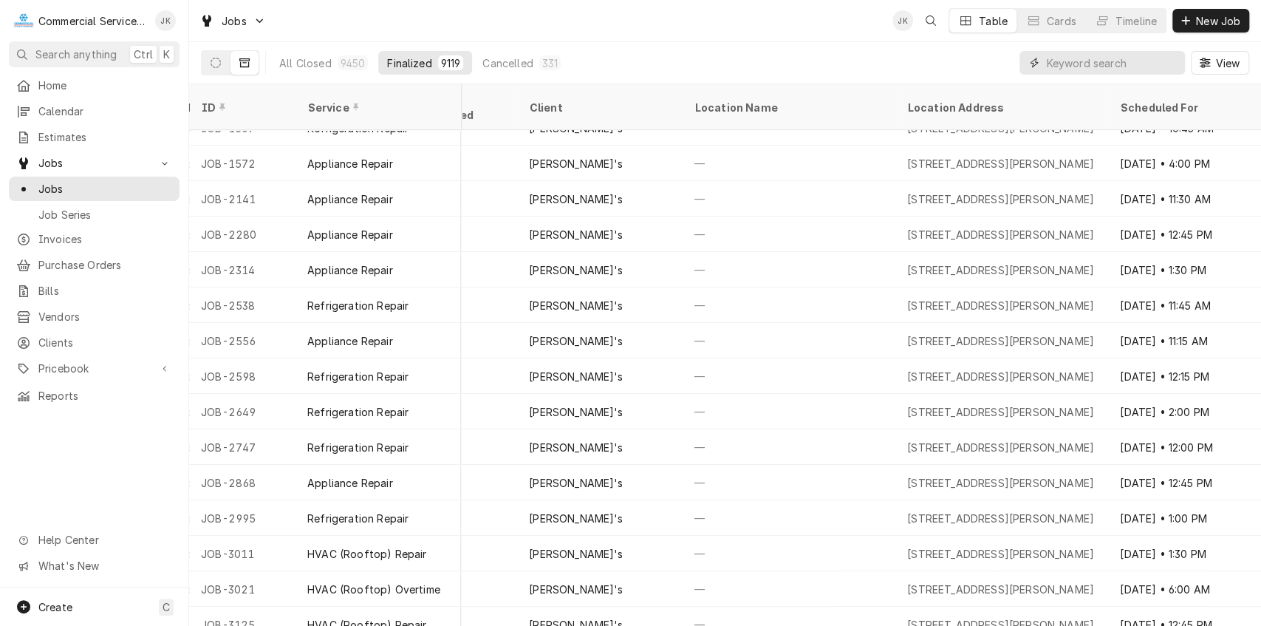
click at [1126, 58] on input "Dynamic Content Wrapper" at bounding box center [1112, 63] width 132 height 24
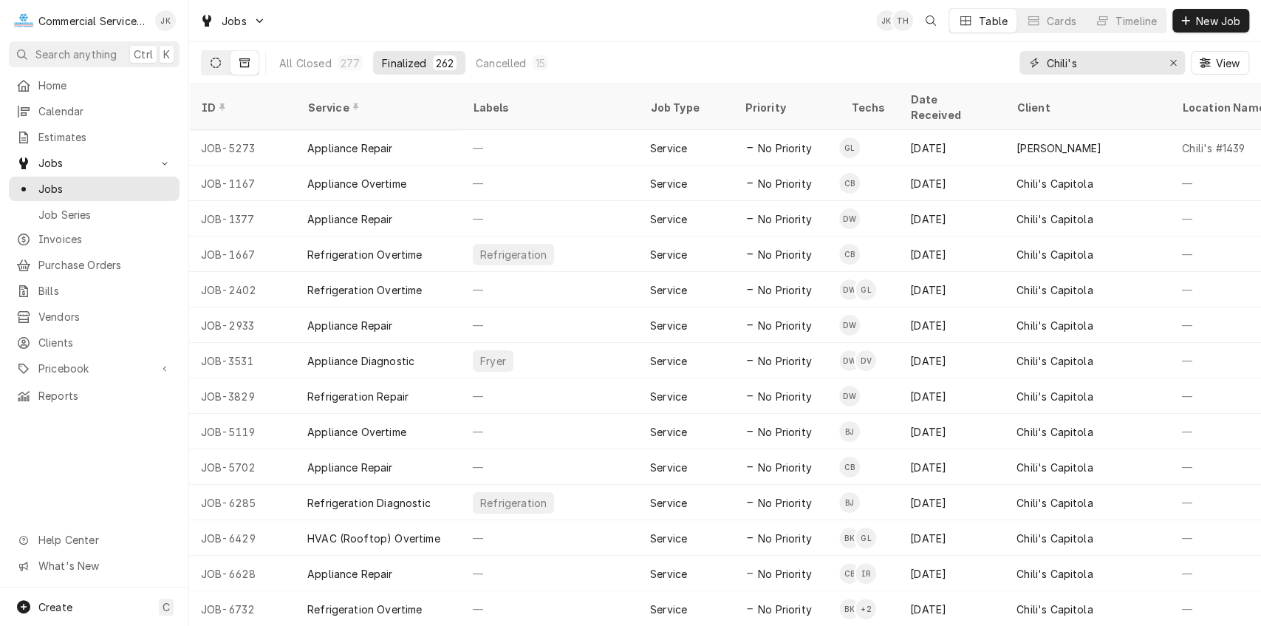
type input "Chili's"
click at [217, 64] on icon "Dynamic Content Wrapper" at bounding box center [216, 63] width 10 height 10
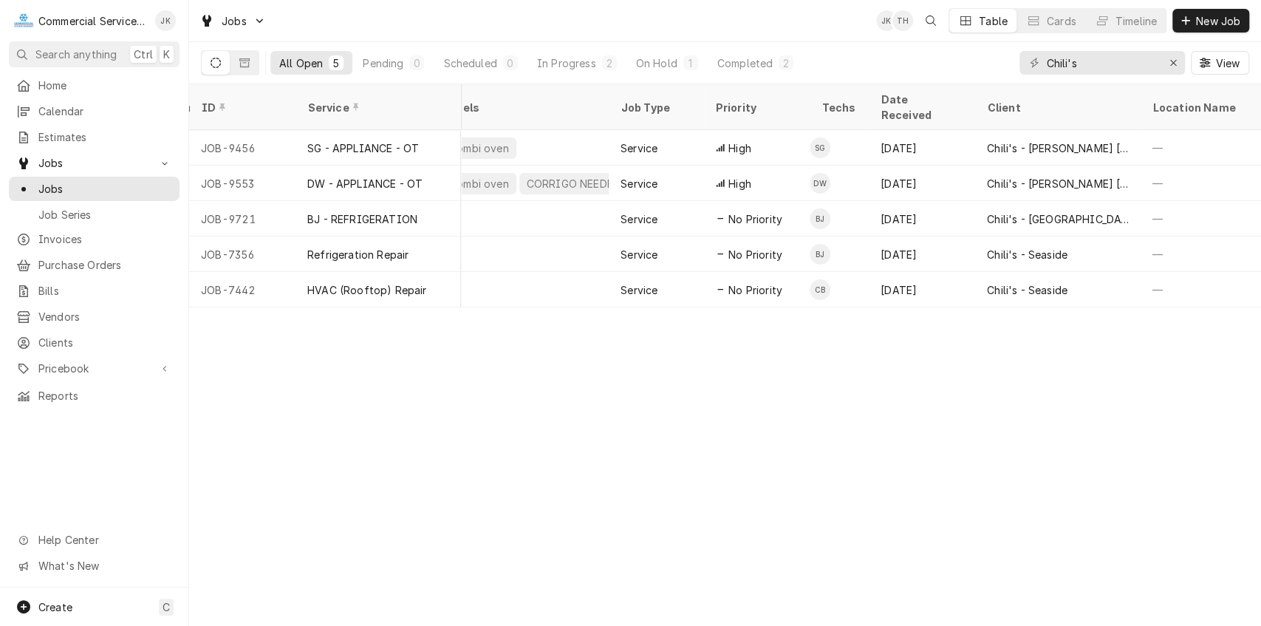
scroll to position [0, 396]
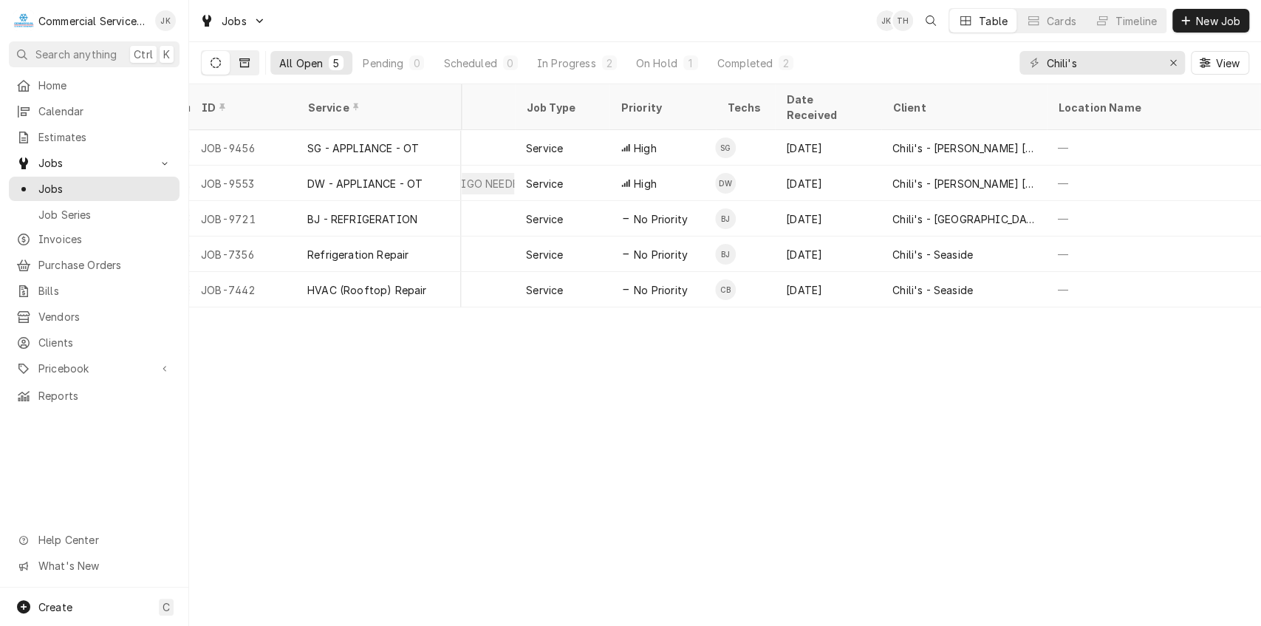
click at [242, 59] on icon "Dynamic Content Wrapper" at bounding box center [244, 63] width 10 height 10
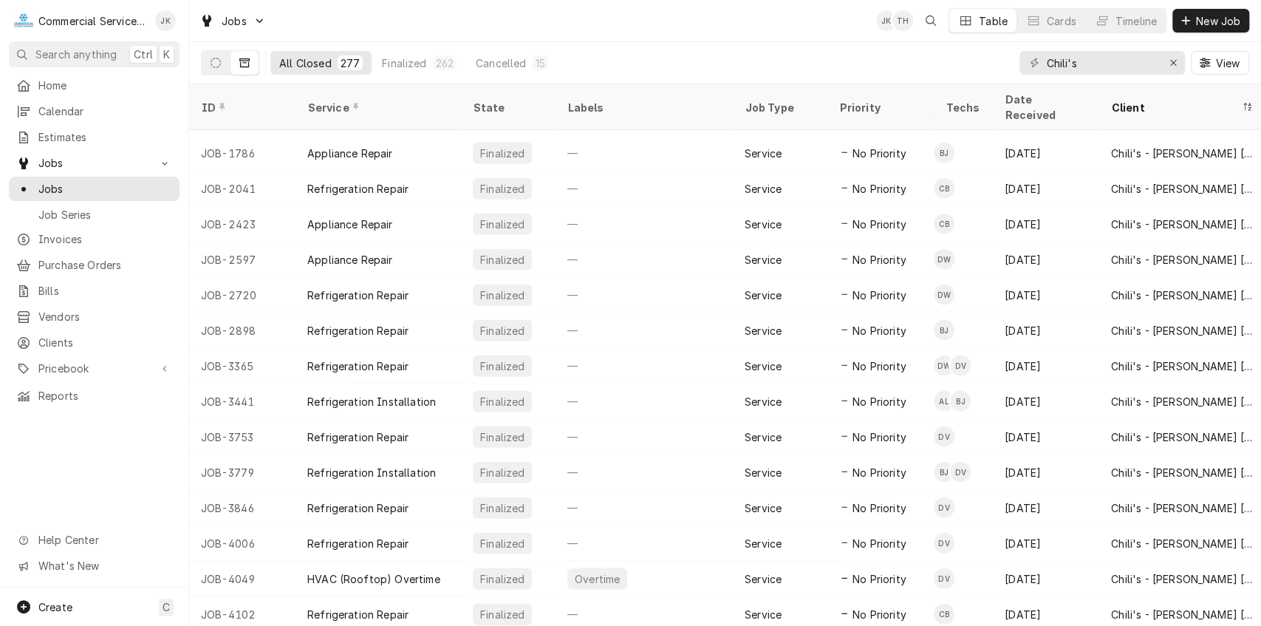
scroll to position [2366, 0]
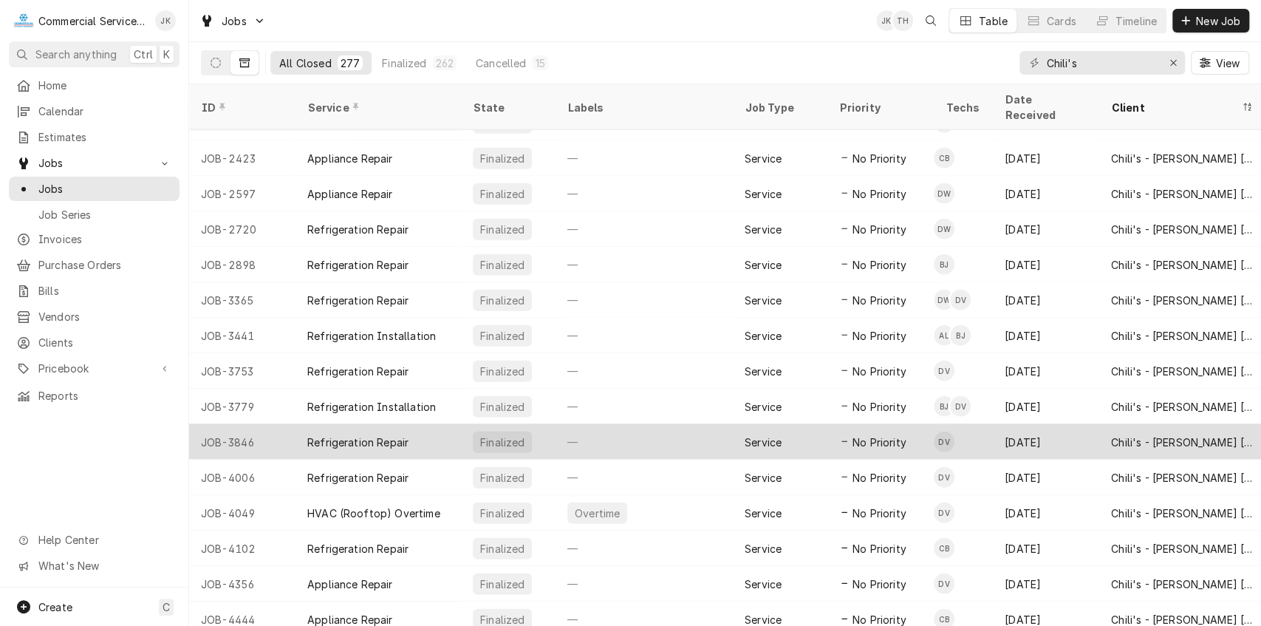
click at [382, 435] on div "Refrigeration Repair" at bounding box center [357, 443] width 101 height 16
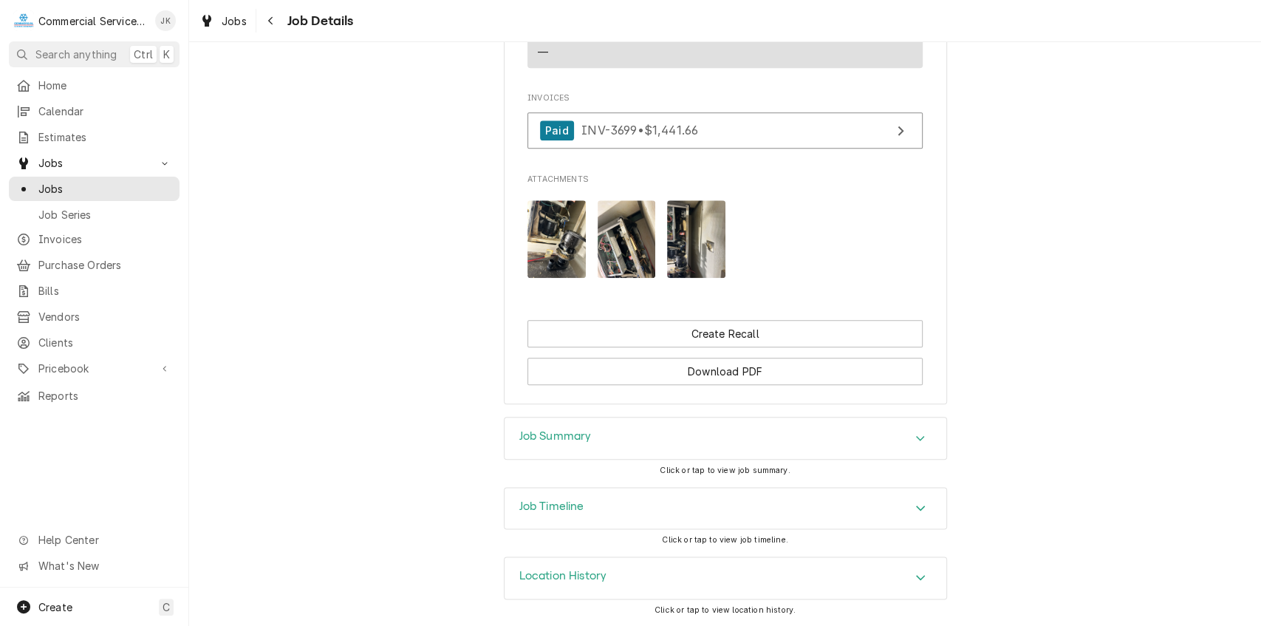
scroll to position [1012, 0]
click at [572, 429] on div "Job Summary" at bounding box center [726, 438] width 442 height 41
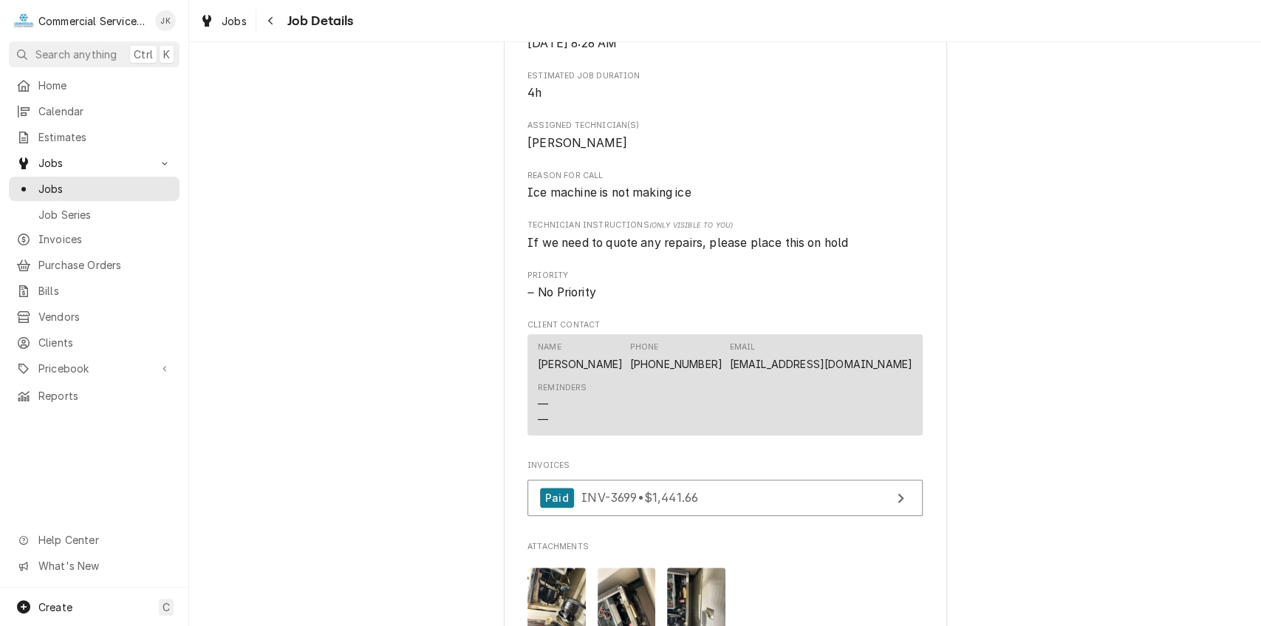
scroll to position [245, 0]
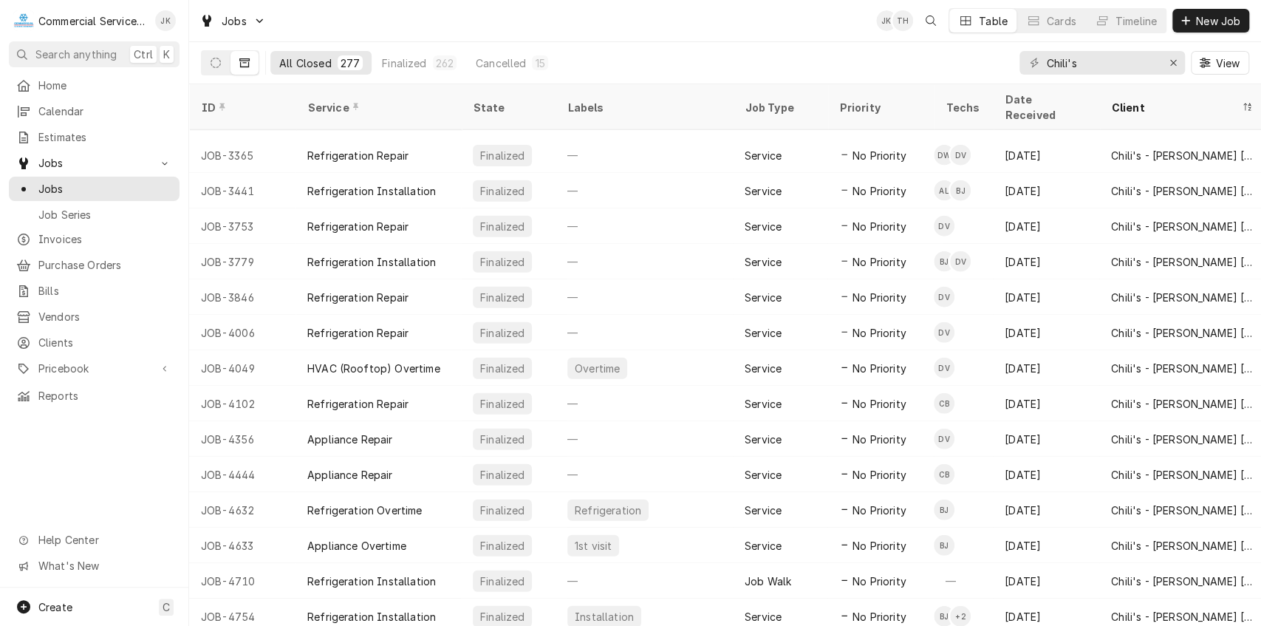
scroll to position [2577, 0]
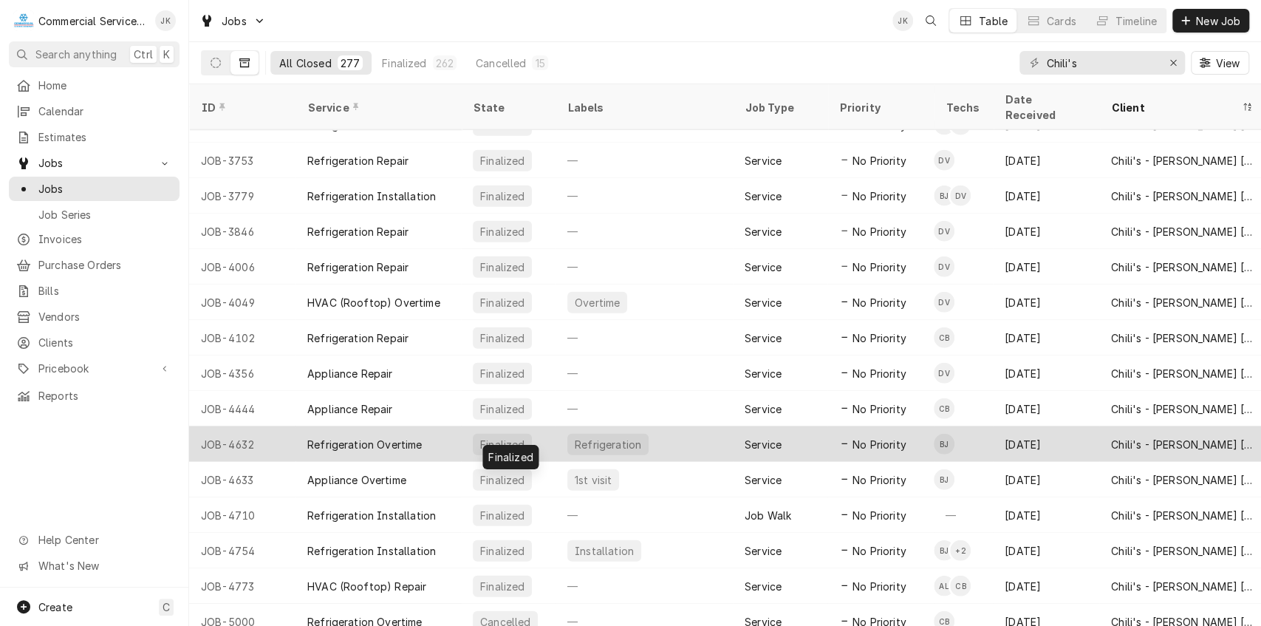
click at [501, 437] on div "Finalized" at bounding box center [502, 445] width 47 height 16
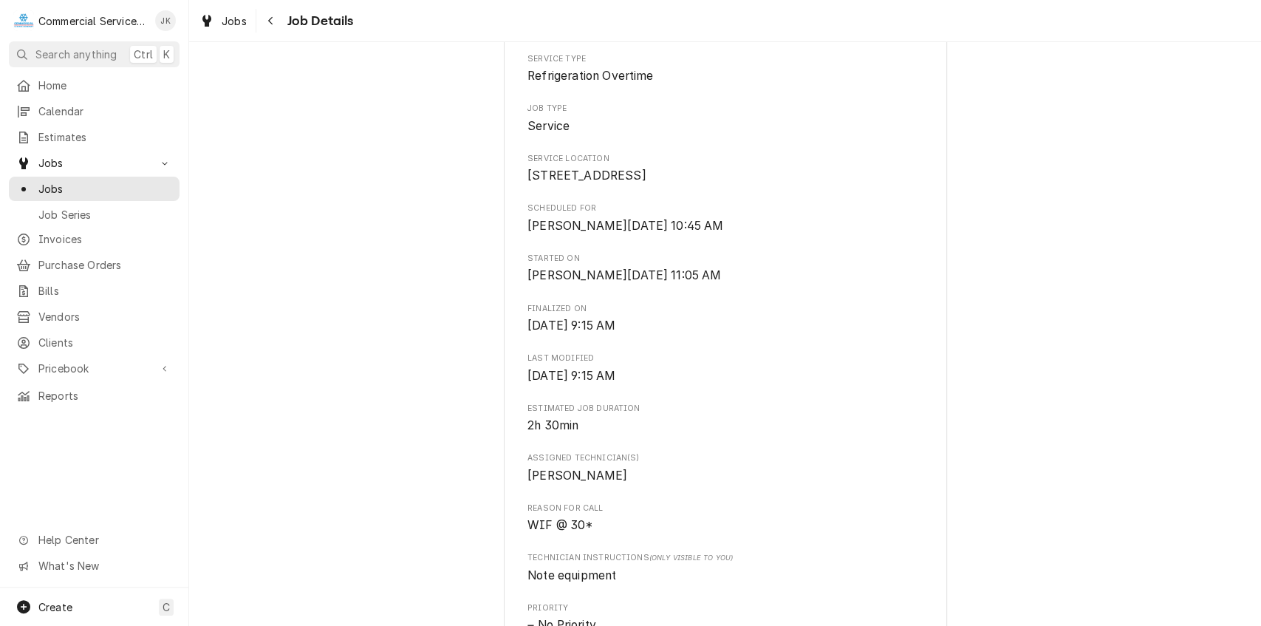
scroll to position [305, 0]
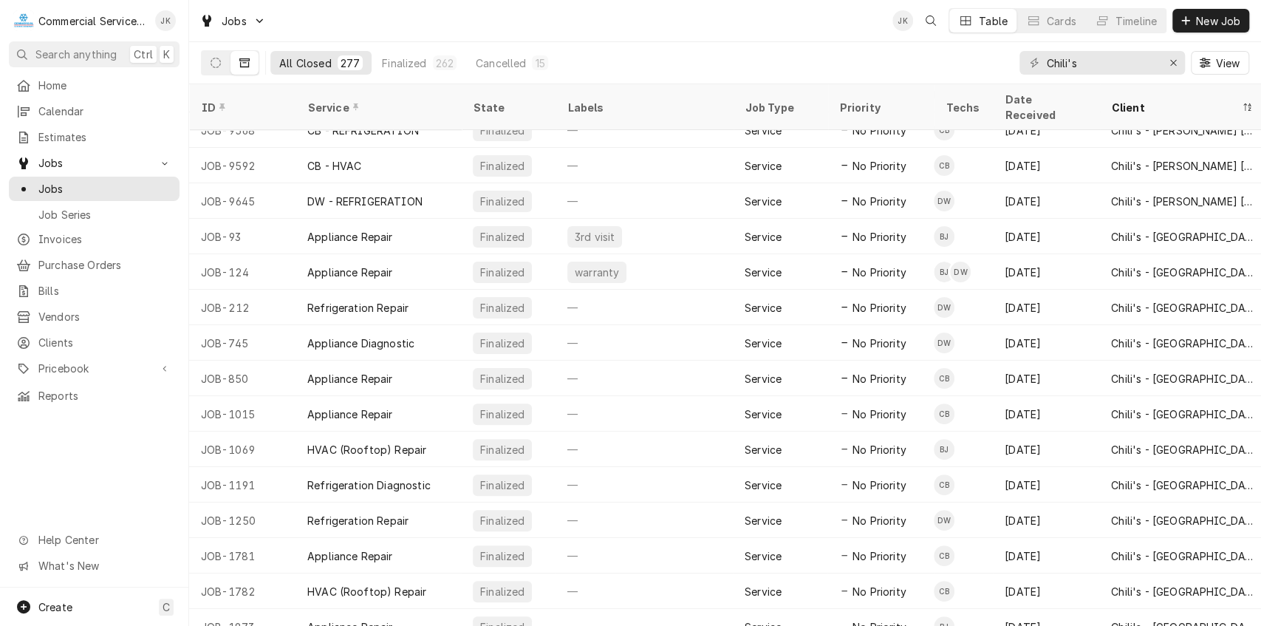
scroll to position [3850, 0]
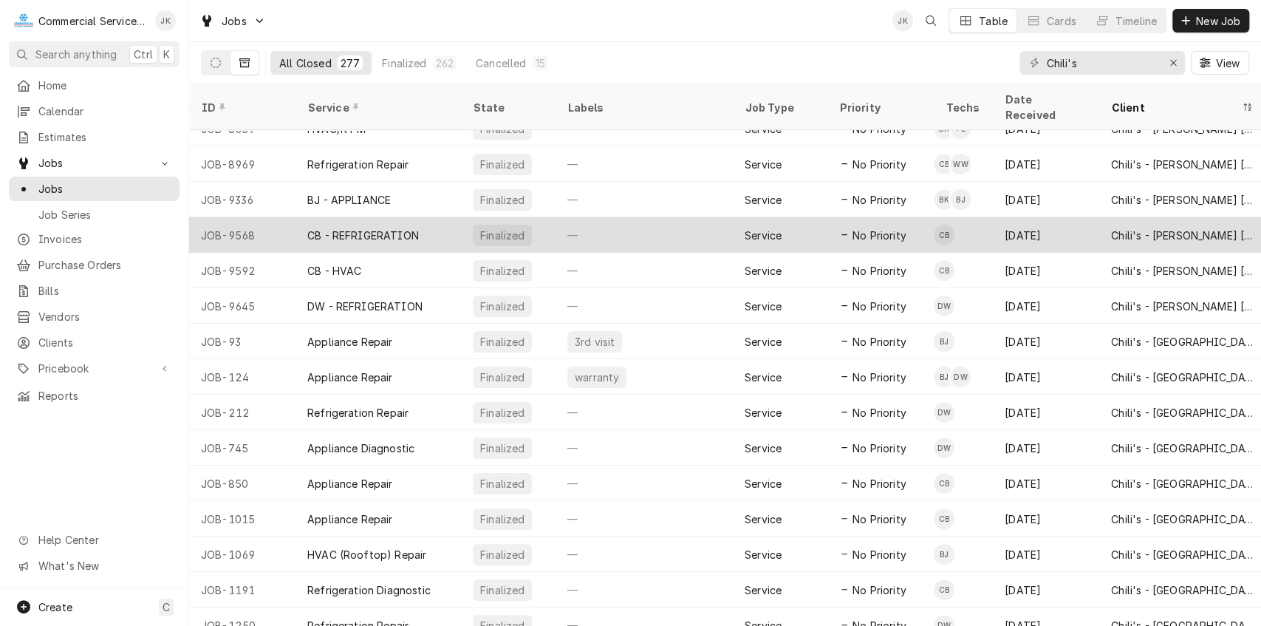
click at [495, 228] on div "Finalized" at bounding box center [502, 236] width 47 height 16
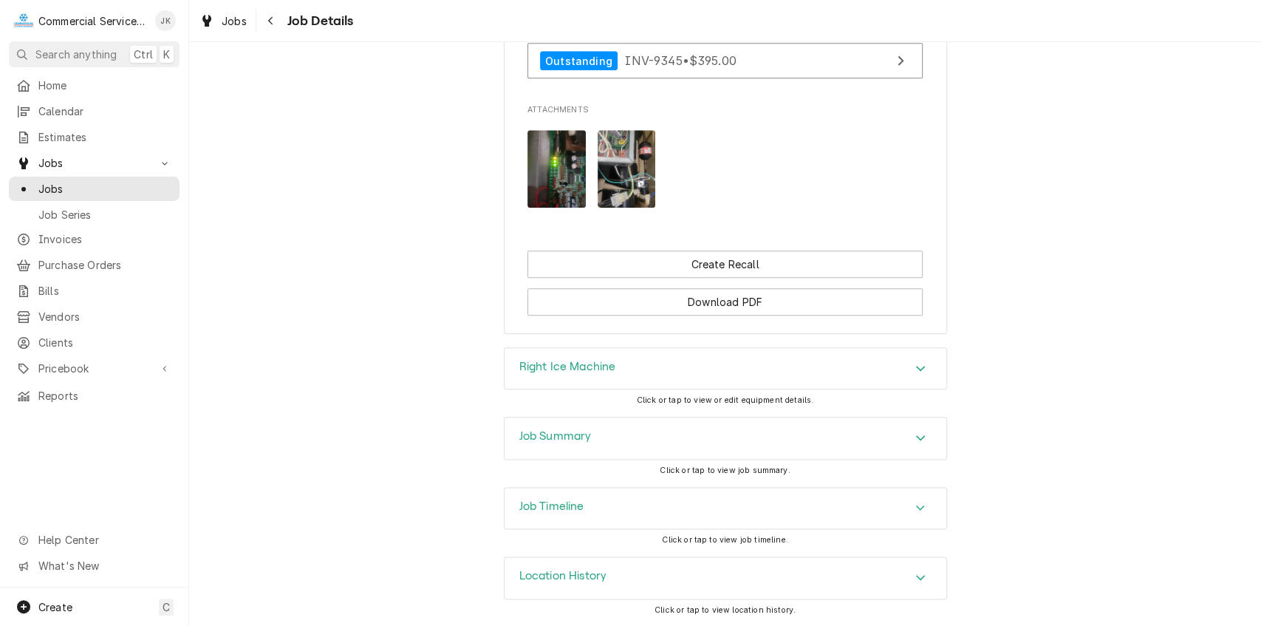
scroll to position [1032, 0]
click at [589, 363] on h3 "Right Ice Machine" at bounding box center [568, 367] width 97 height 14
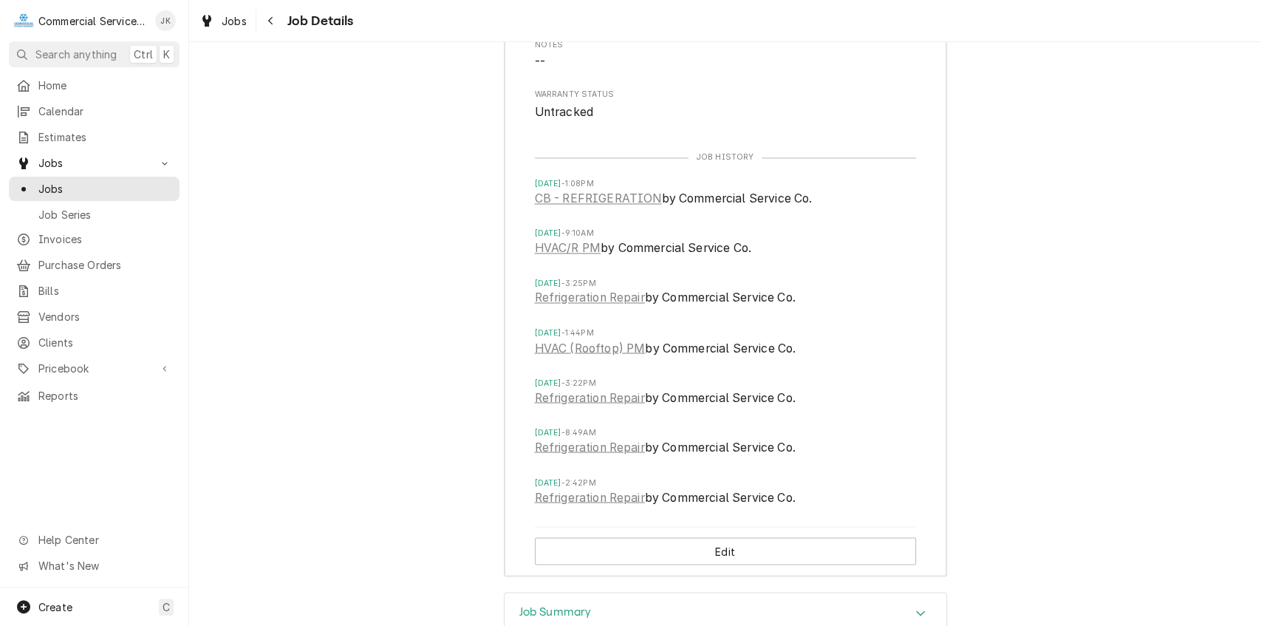
scroll to position [1585, 0]
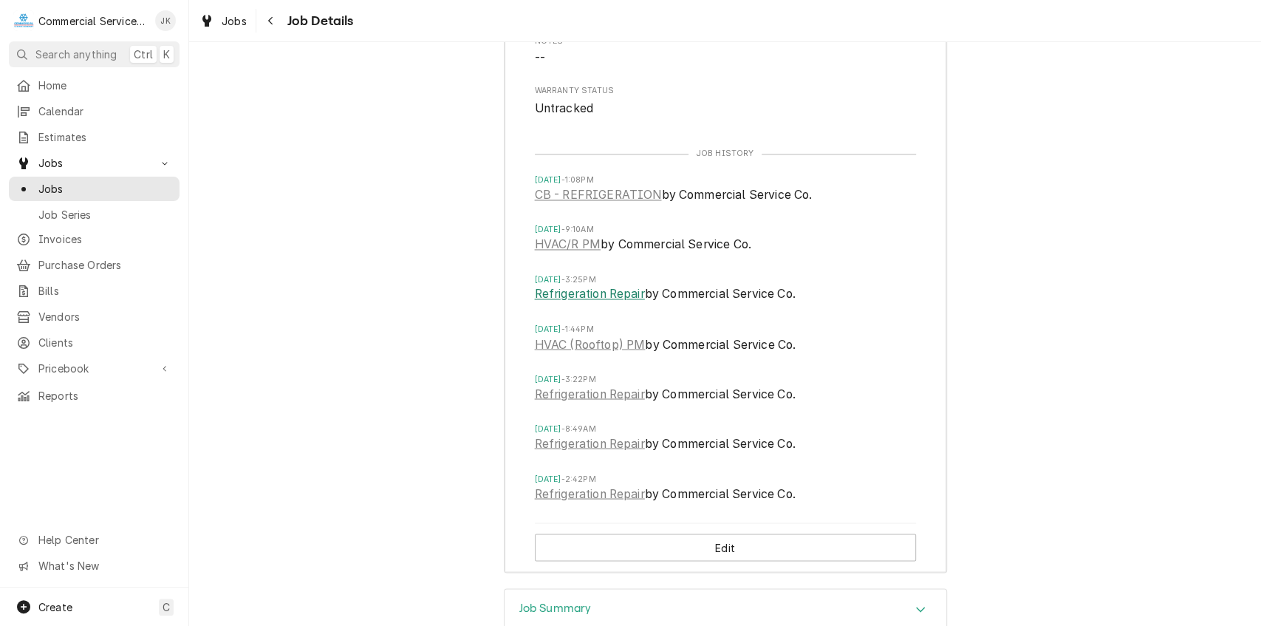
click at [615, 303] on link "Refrigeration Repair" at bounding box center [590, 294] width 110 height 18
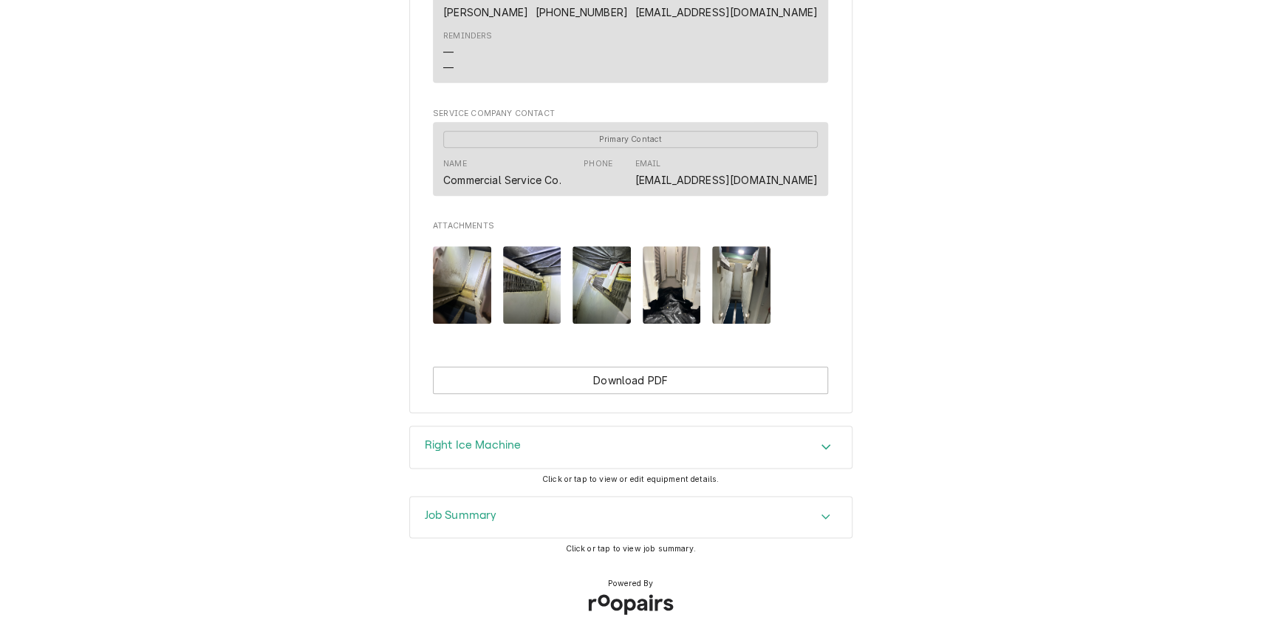
scroll to position [1015, 0]
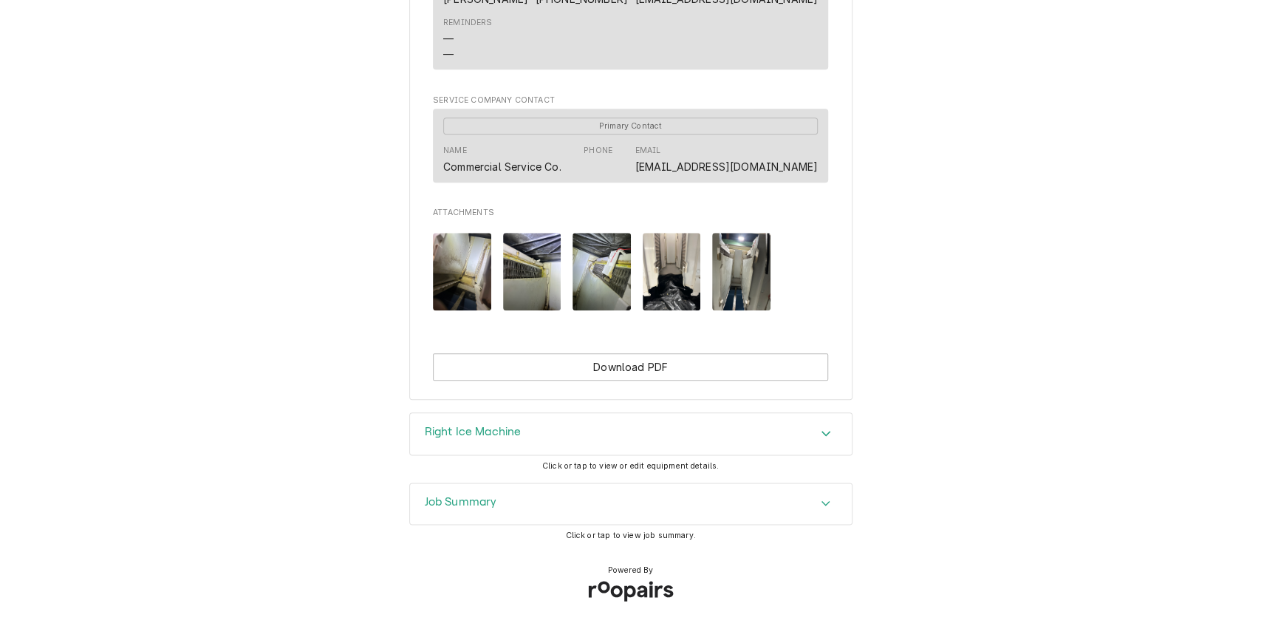
click at [498, 438] on h3 "Right Ice Machine" at bounding box center [473, 432] width 97 height 14
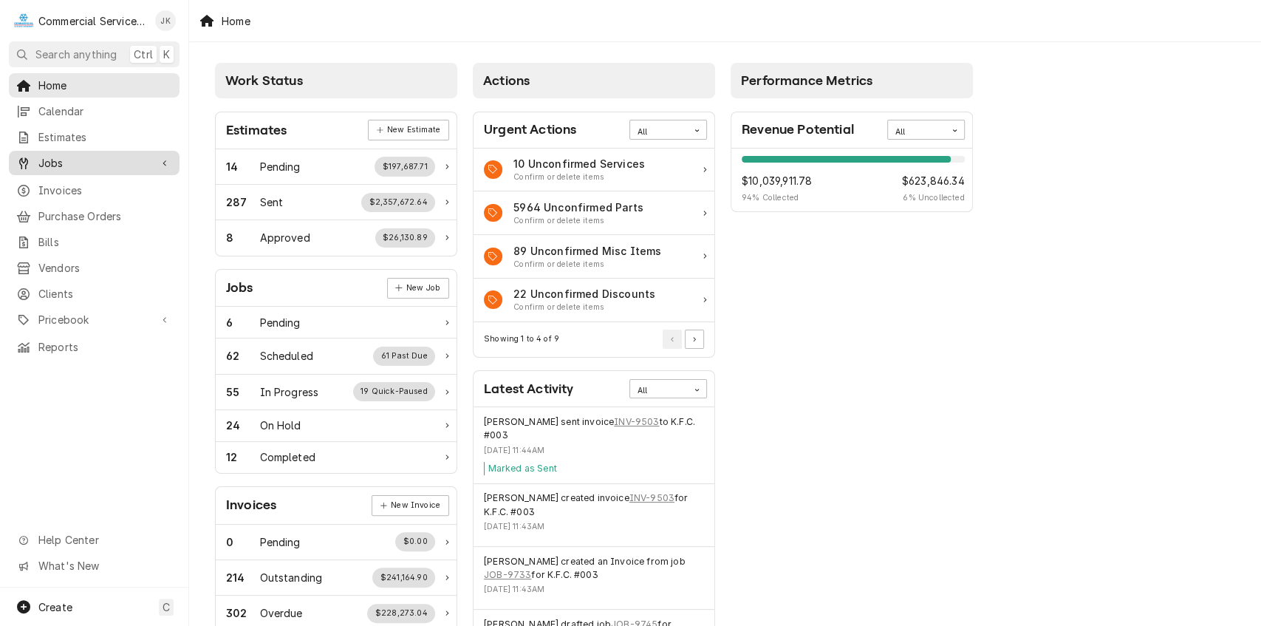
click at [86, 157] on span "Jobs" at bounding box center [94, 163] width 112 height 16
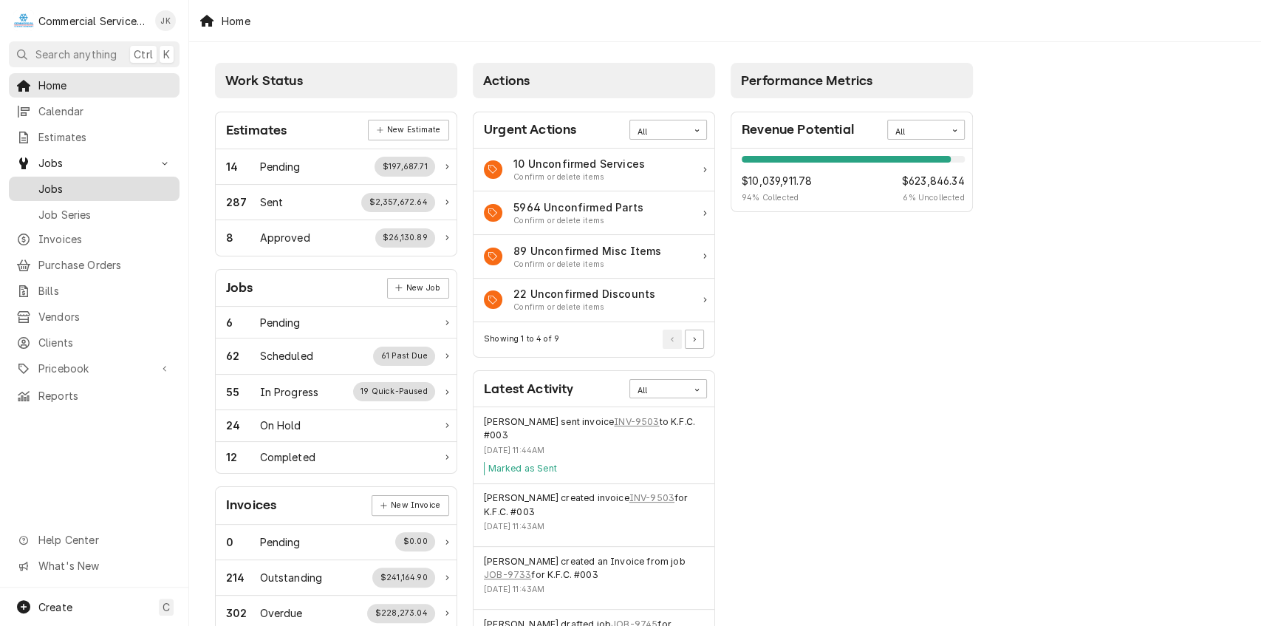
click at [69, 185] on span "Jobs" at bounding box center [105, 189] width 134 height 16
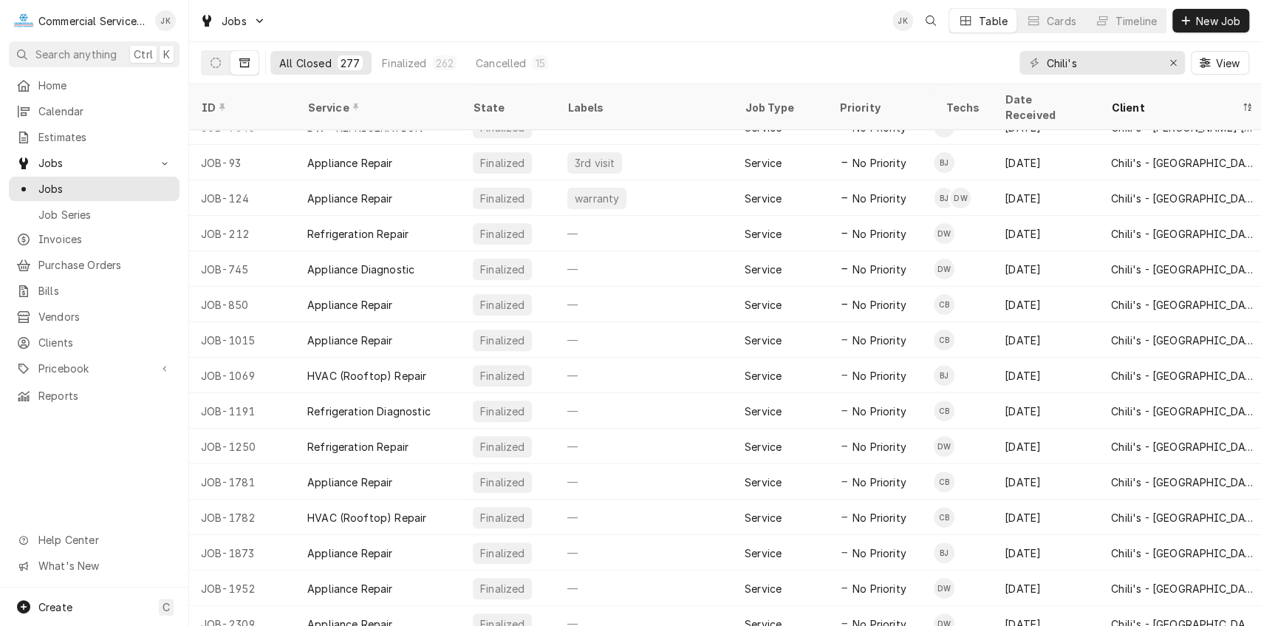
scroll to position [4024, 0]
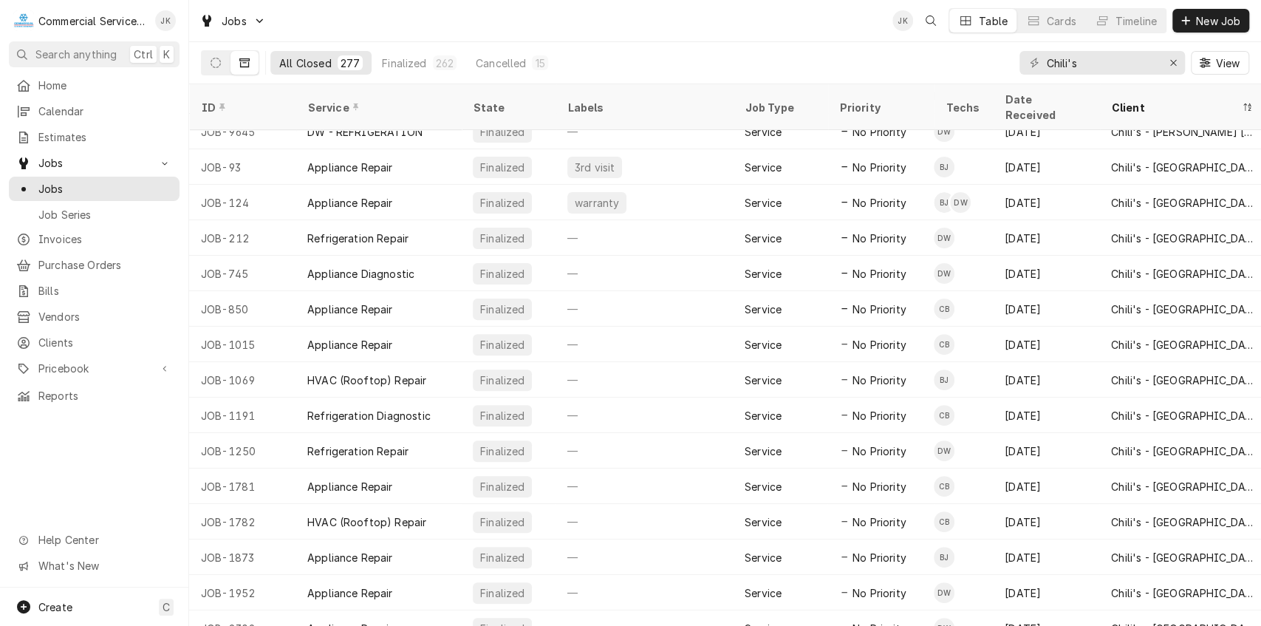
click at [1256, 81] on div "All Closed 277 Finalized 262 Cancelled 15 Chili's View" at bounding box center [725, 63] width 1072 height 42
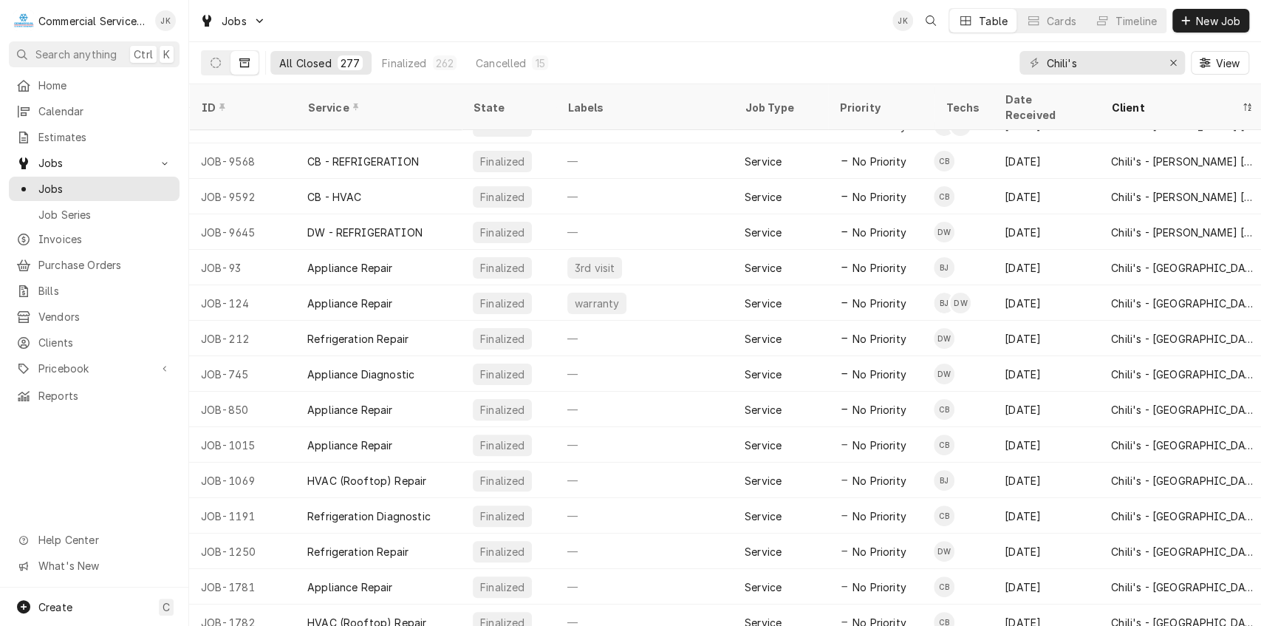
scroll to position [3863, 0]
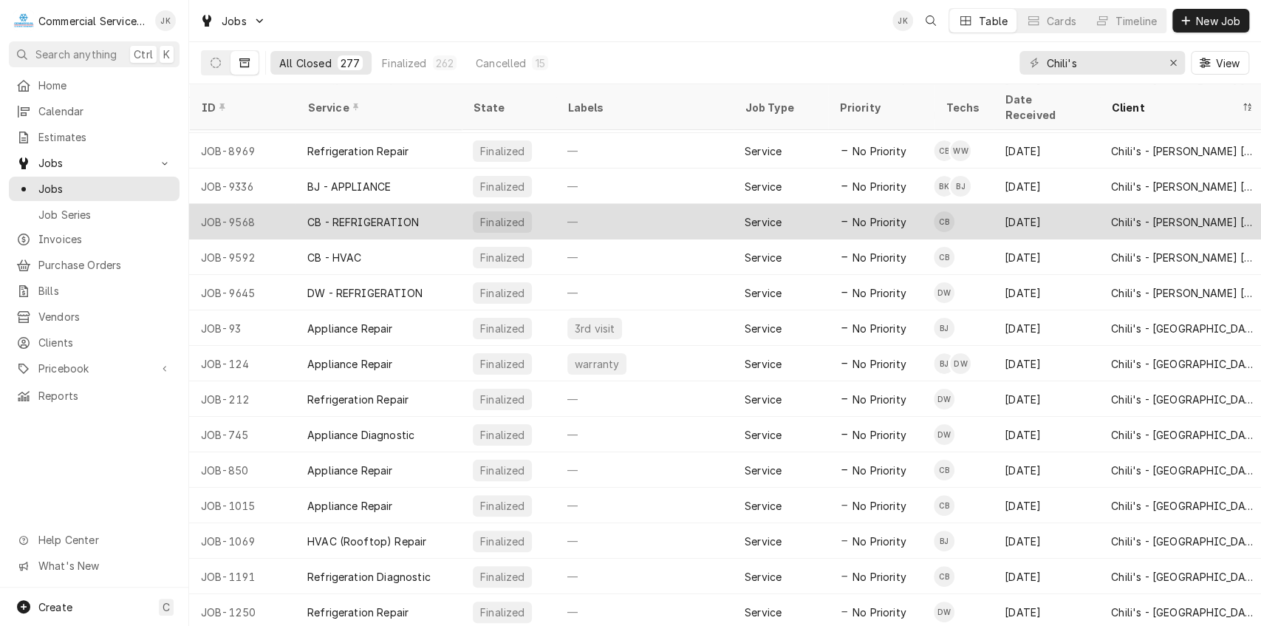
click at [525, 211] on div "Finalized" at bounding box center [502, 221] width 59 height 21
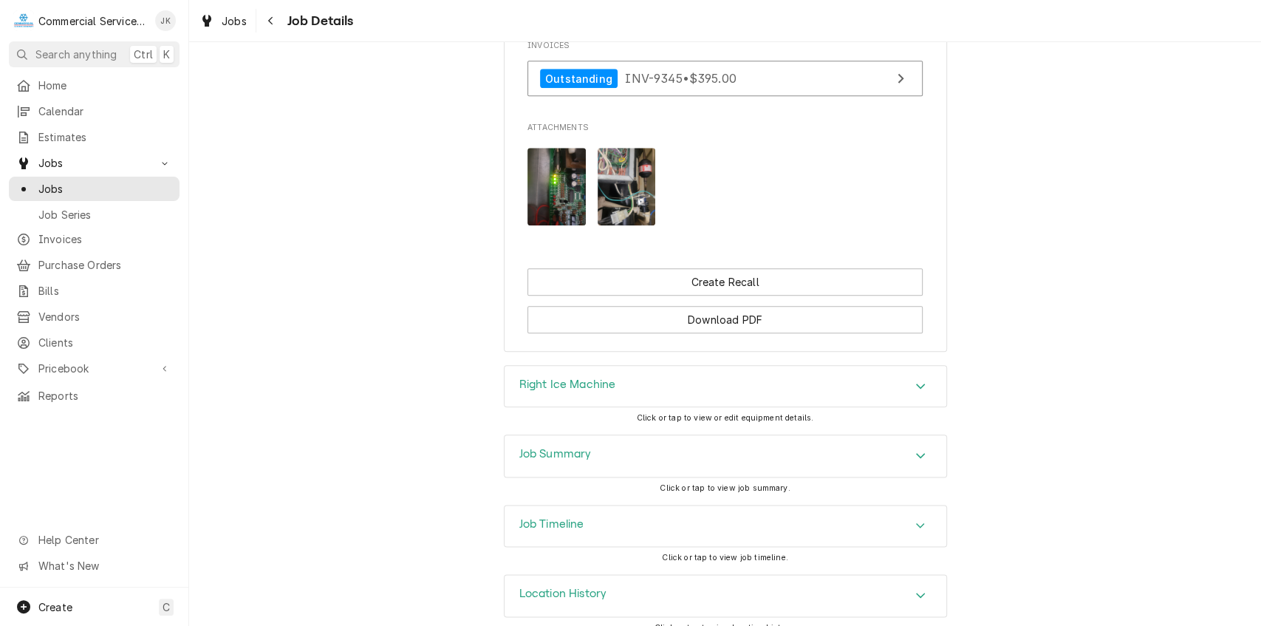
scroll to position [1032, 0]
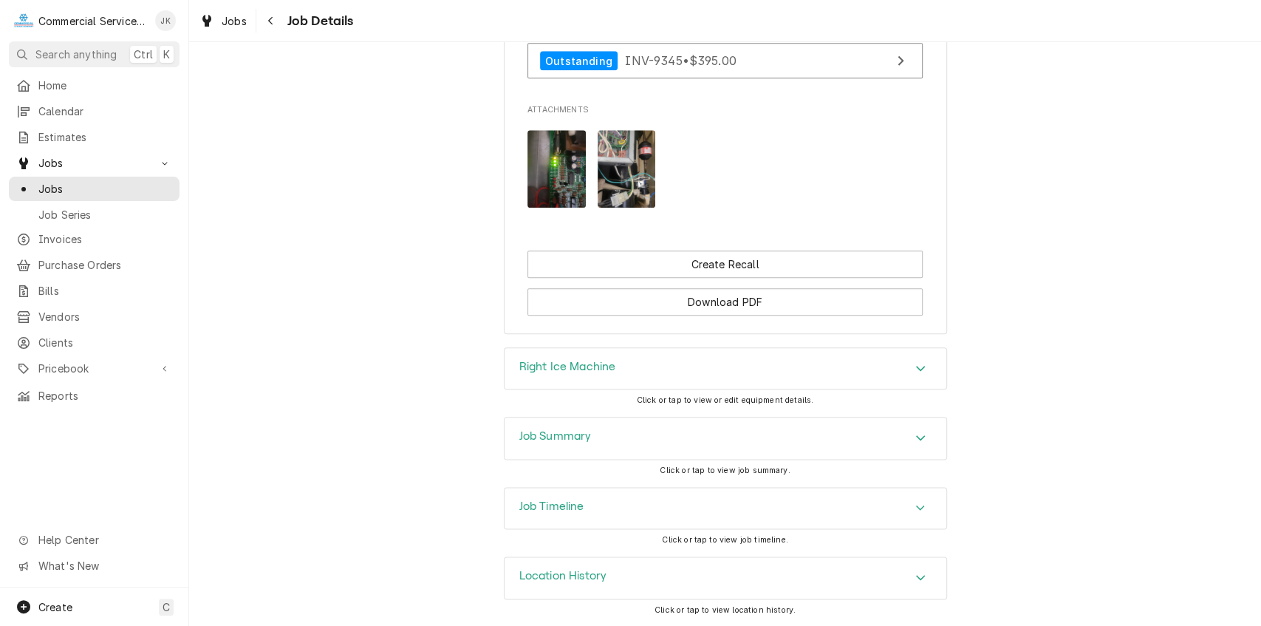
click at [602, 367] on h3 "Right Ice Machine" at bounding box center [568, 367] width 97 height 14
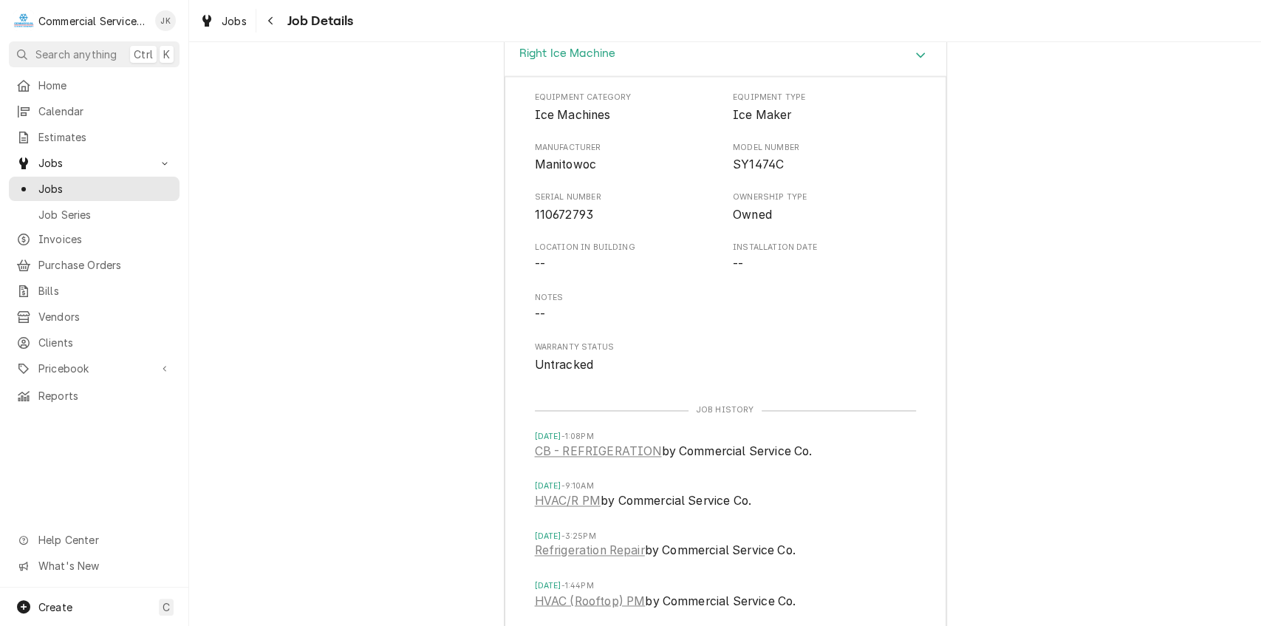
scroll to position [1401, 0]
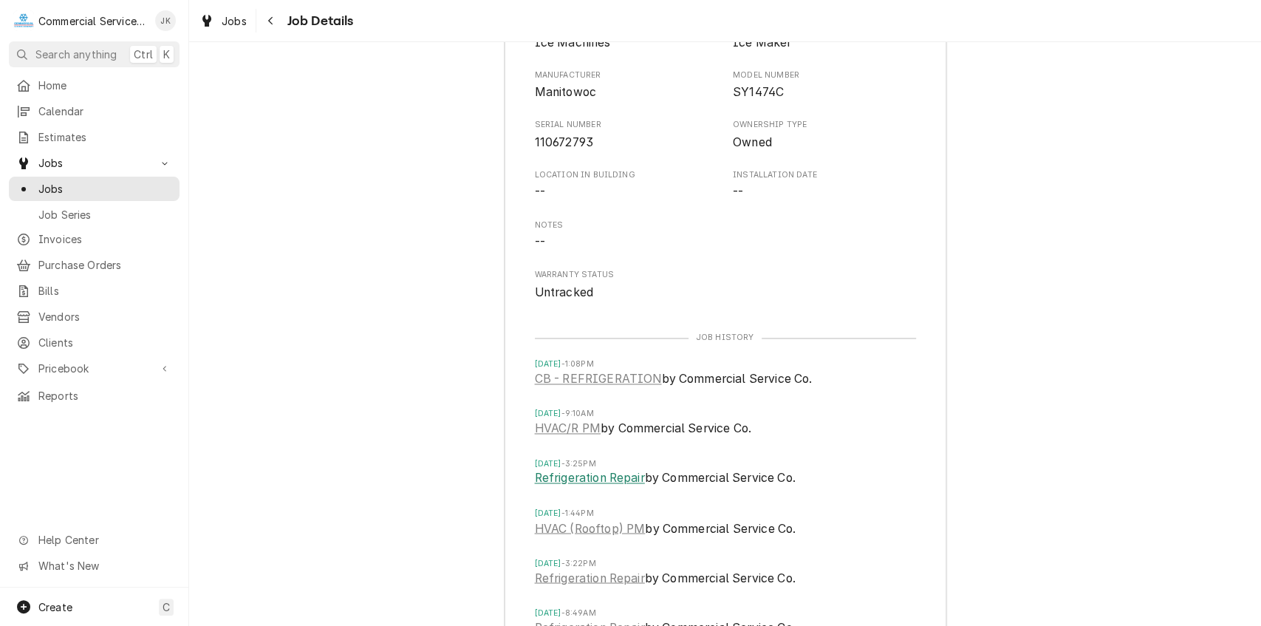
click at [623, 487] on link "Refrigeration Repair" at bounding box center [590, 478] width 110 height 18
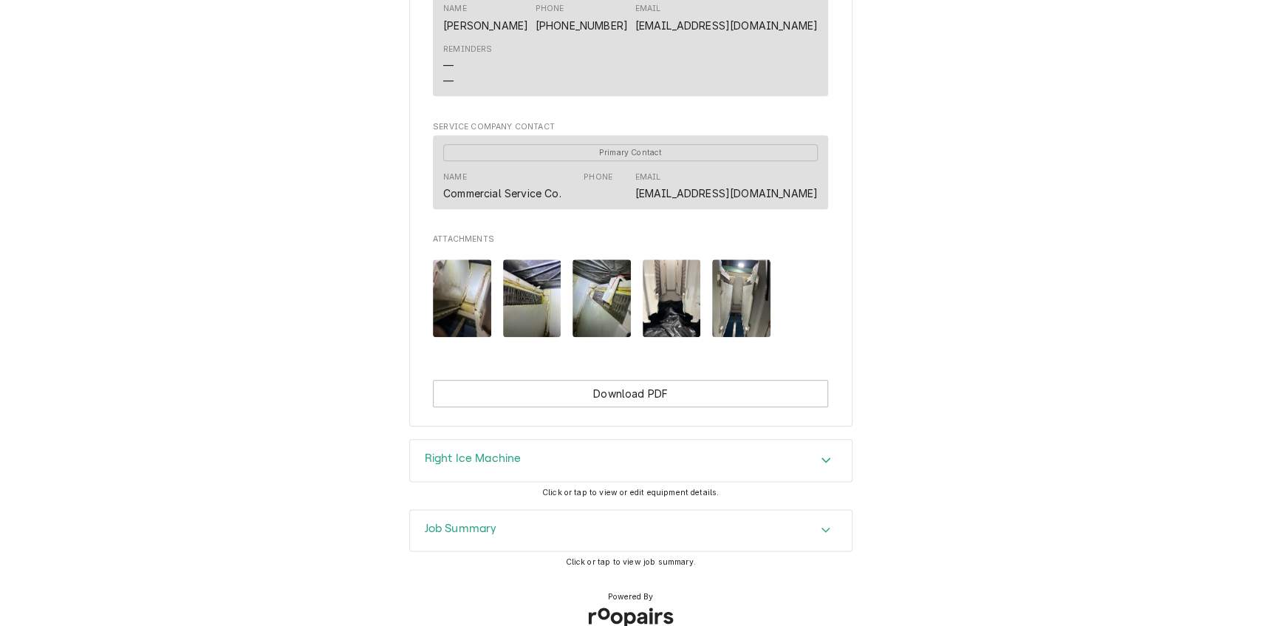
scroll to position [1015, 0]
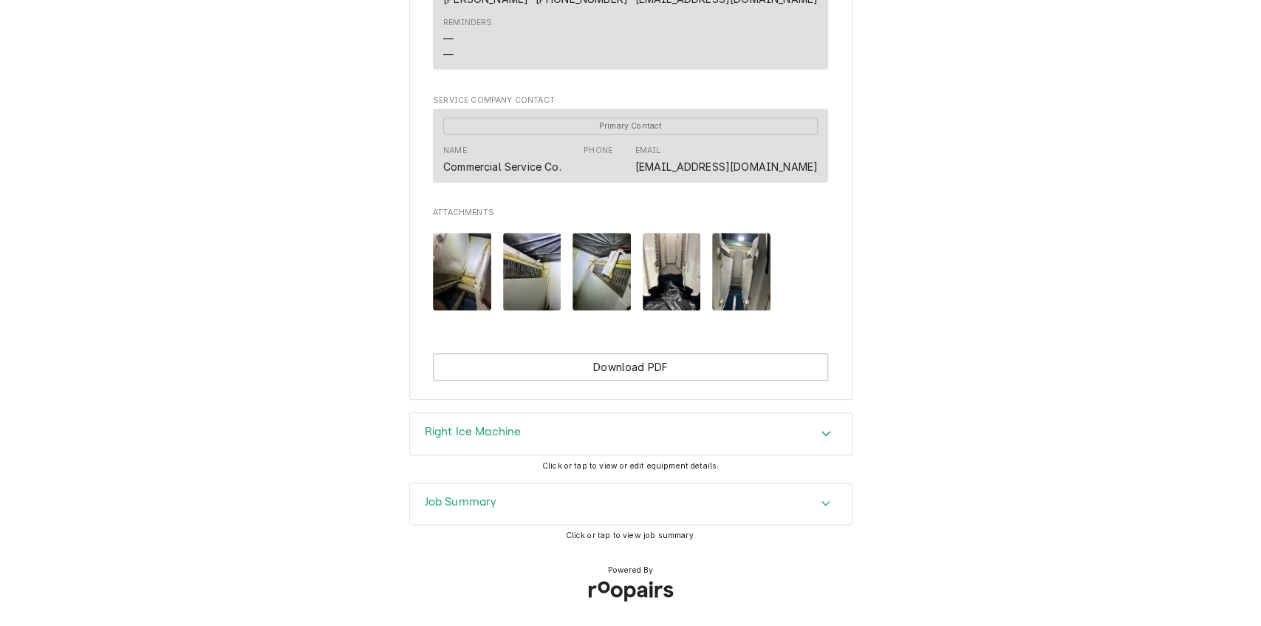
click at [513, 437] on h3 "Right Ice Machine" at bounding box center [473, 432] width 97 height 14
